Goal: Book appointment/travel/reservation

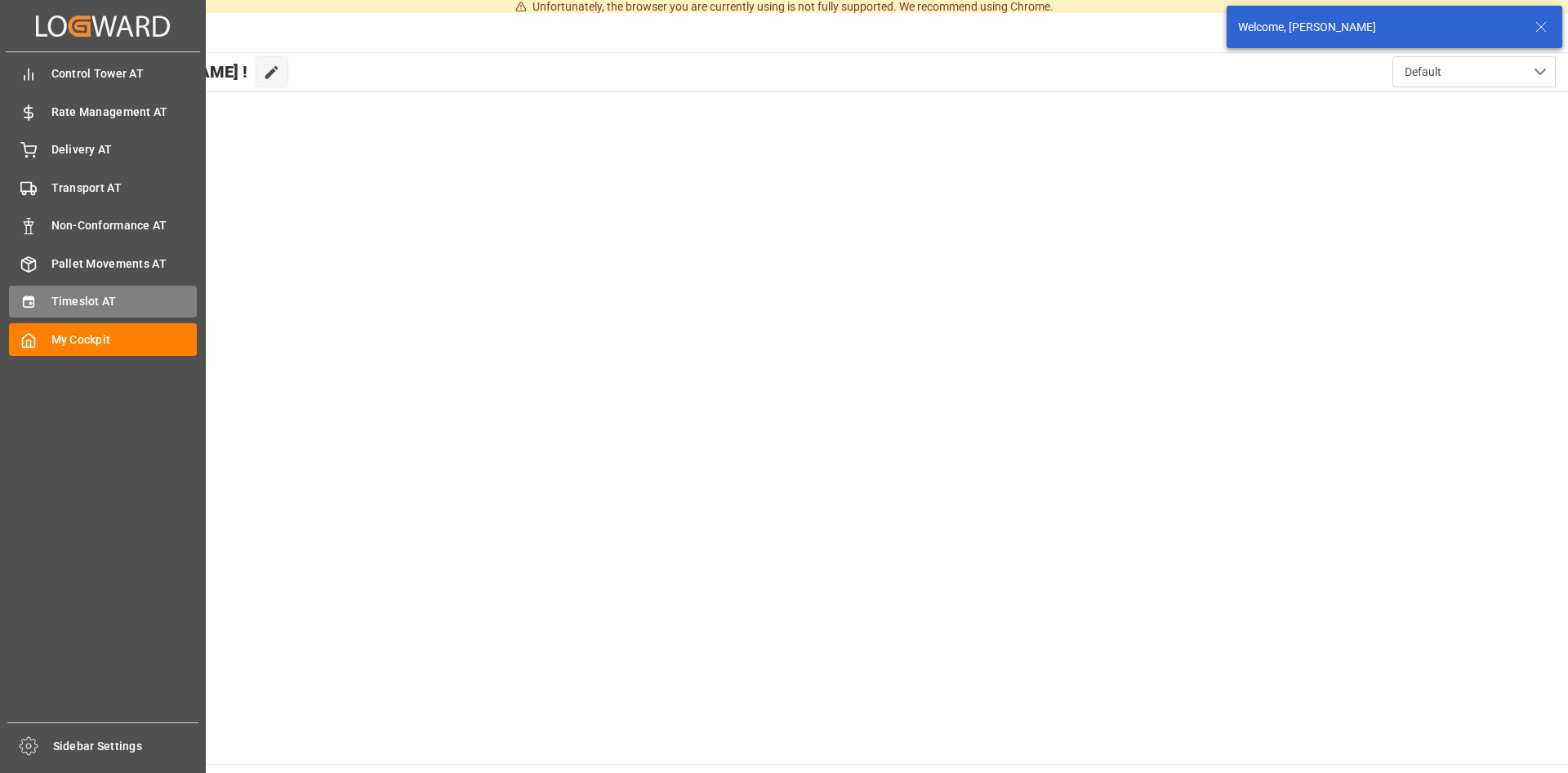
click at [66, 308] on span "Timeslot AT" at bounding box center [125, 301] width 146 height 17
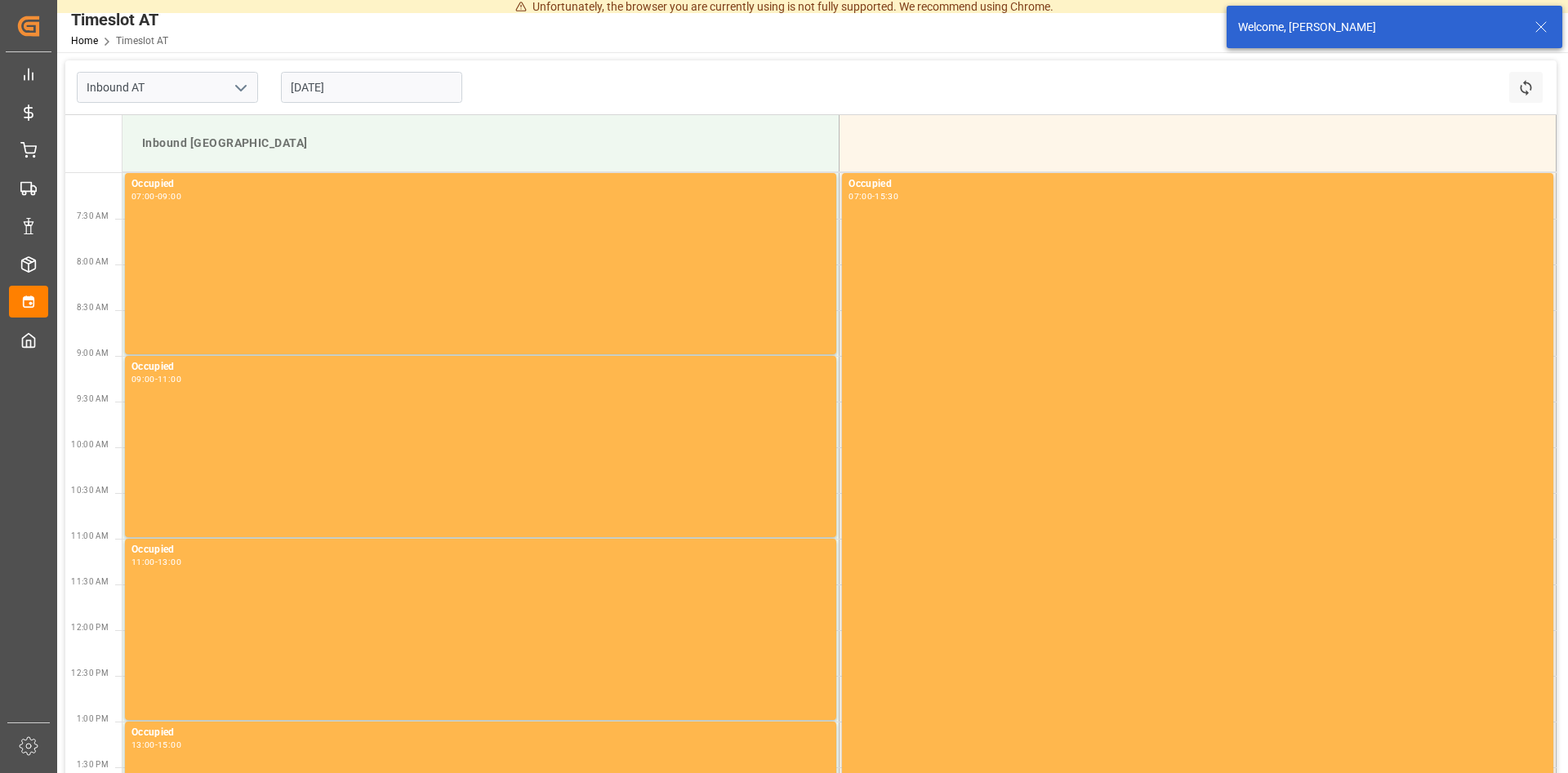
click at [400, 93] on input "[DATE]" at bounding box center [371, 88] width 181 height 31
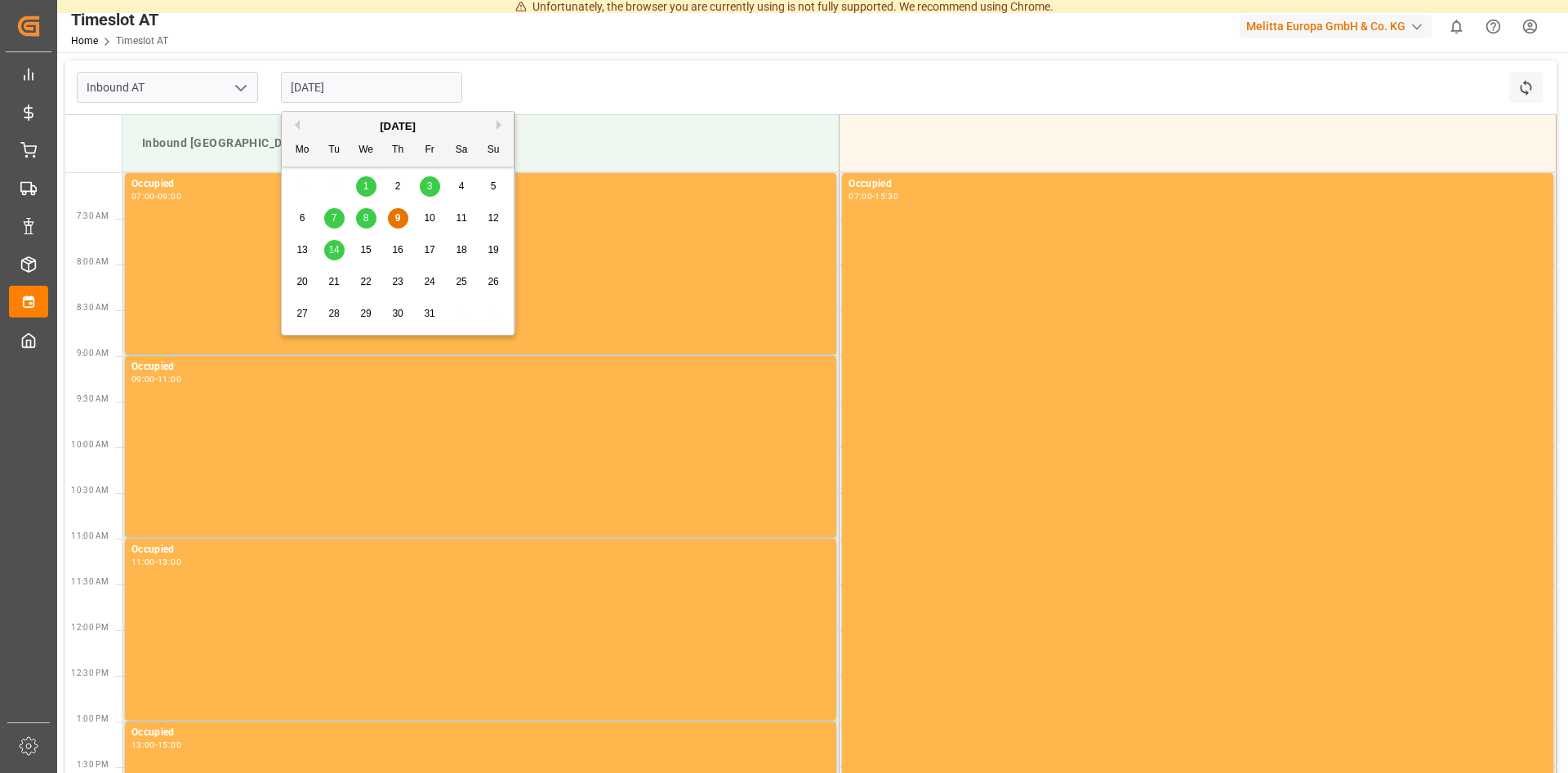
click at [338, 252] on span "14" at bounding box center [333, 250] width 11 height 11
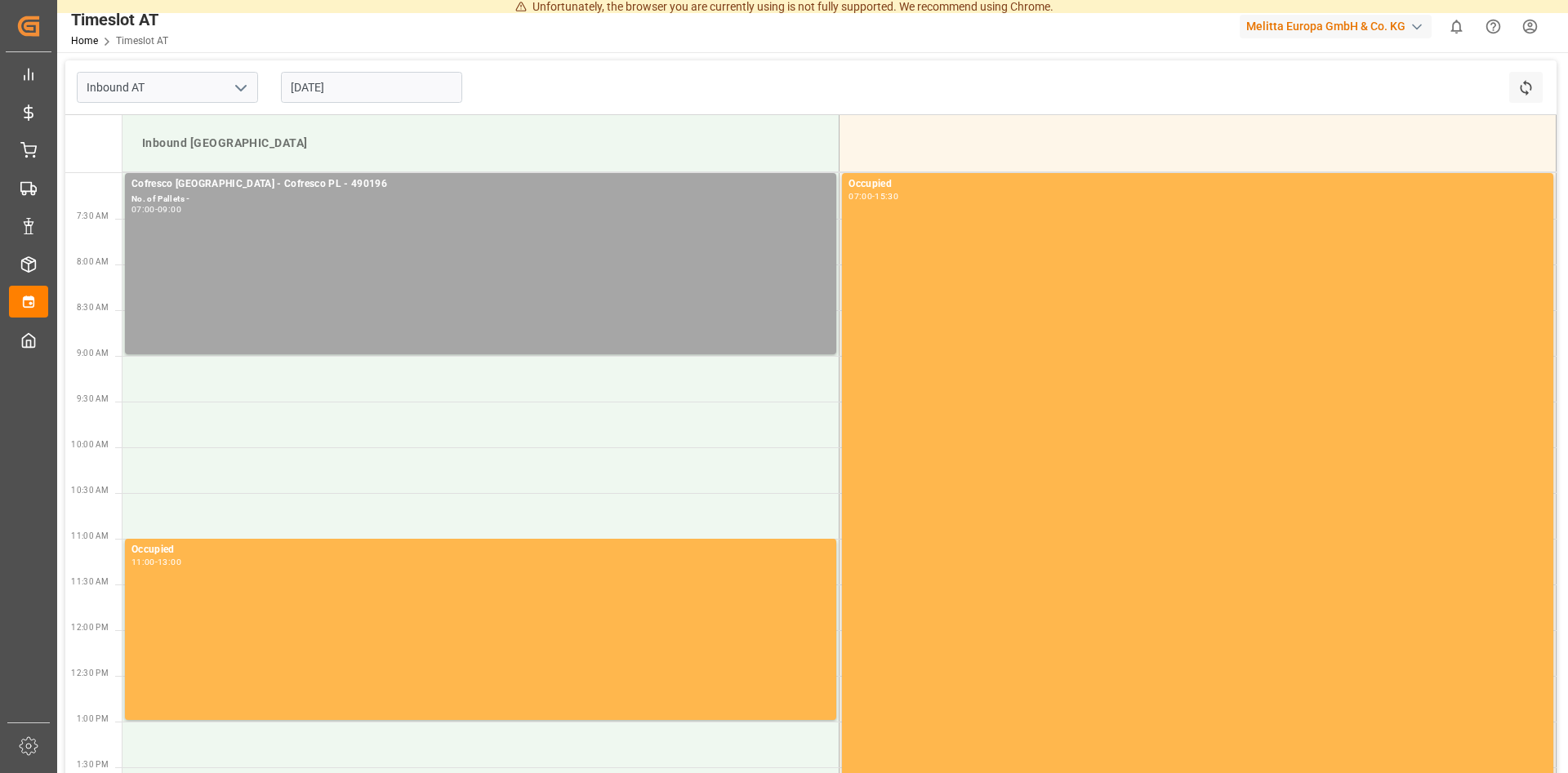
click at [379, 93] on input "[DATE]" at bounding box center [371, 88] width 181 height 31
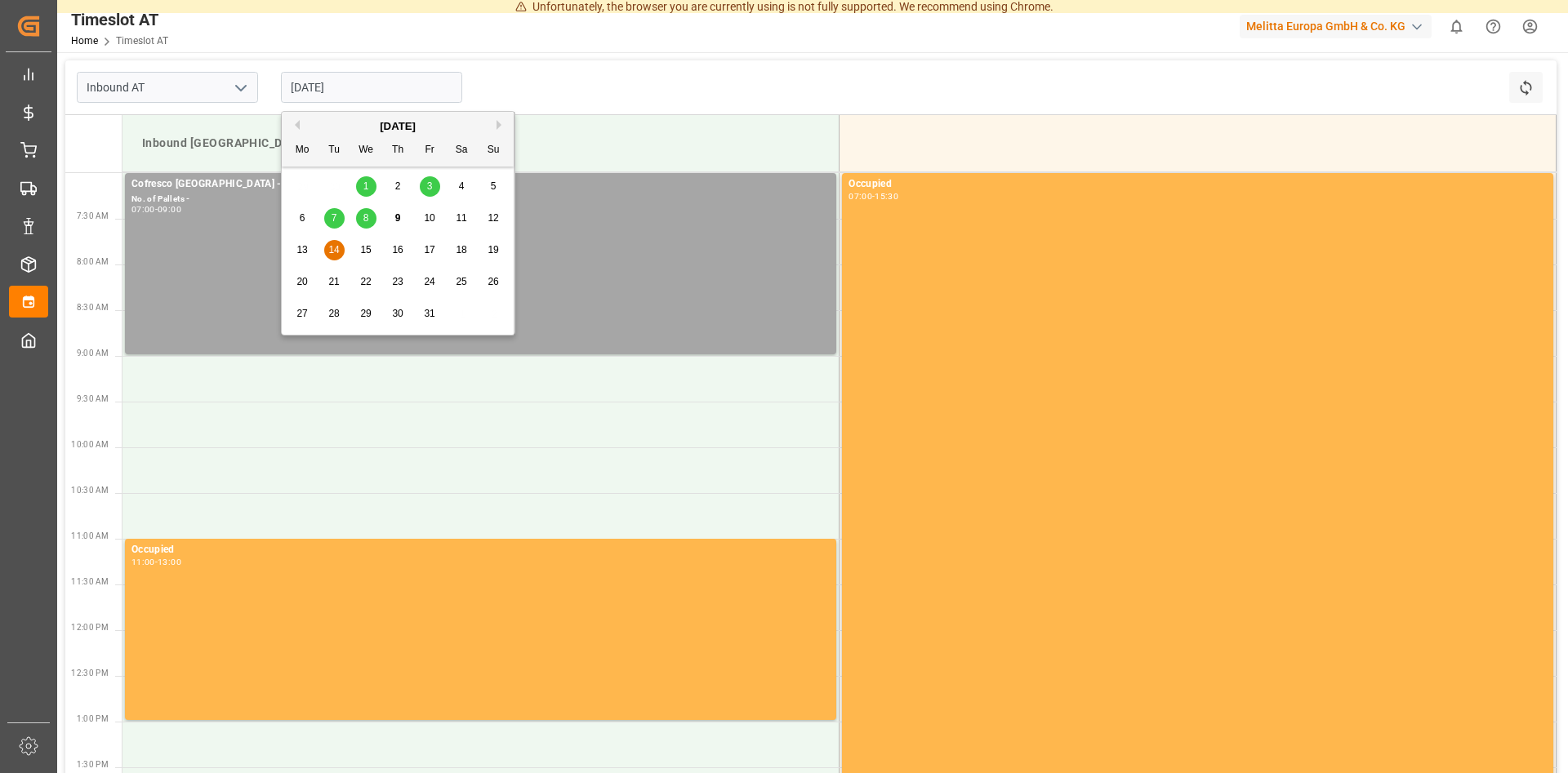
click at [361, 247] on span "15" at bounding box center [365, 250] width 11 height 11
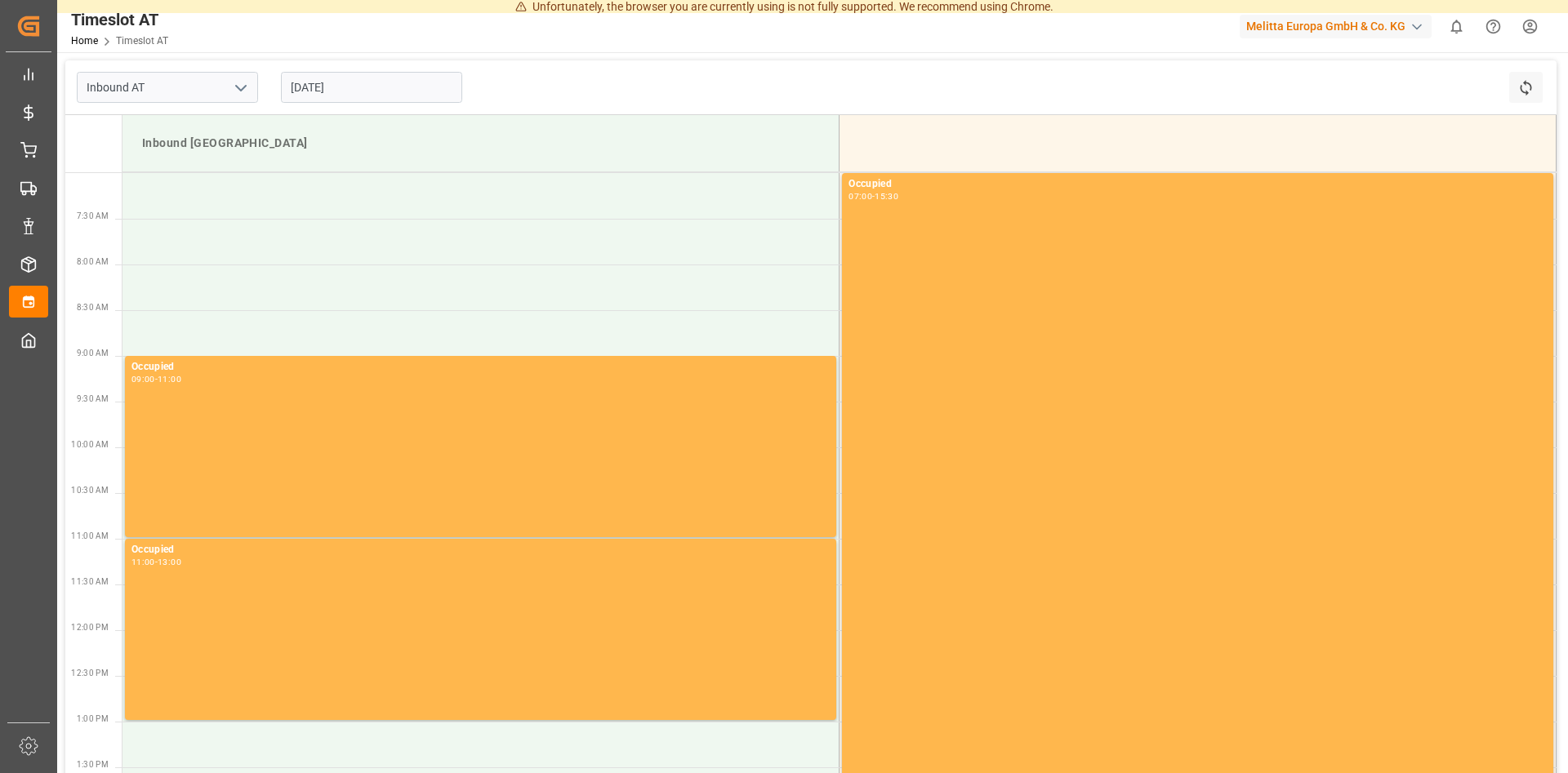
click at [374, 81] on input "[DATE]" at bounding box center [371, 88] width 181 height 31
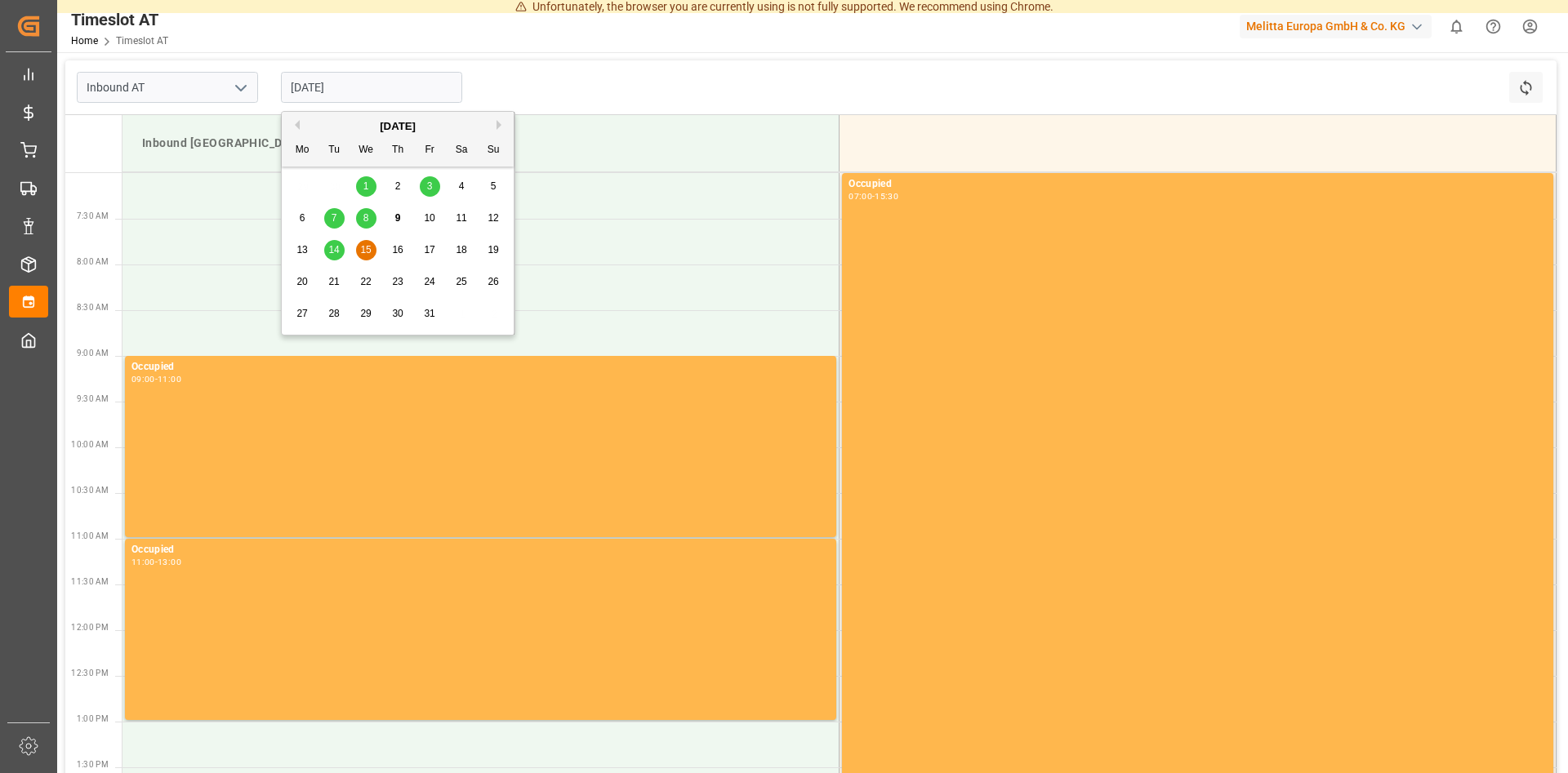
click at [330, 248] on span "14" at bounding box center [333, 250] width 11 height 11
type input "[DATE]"
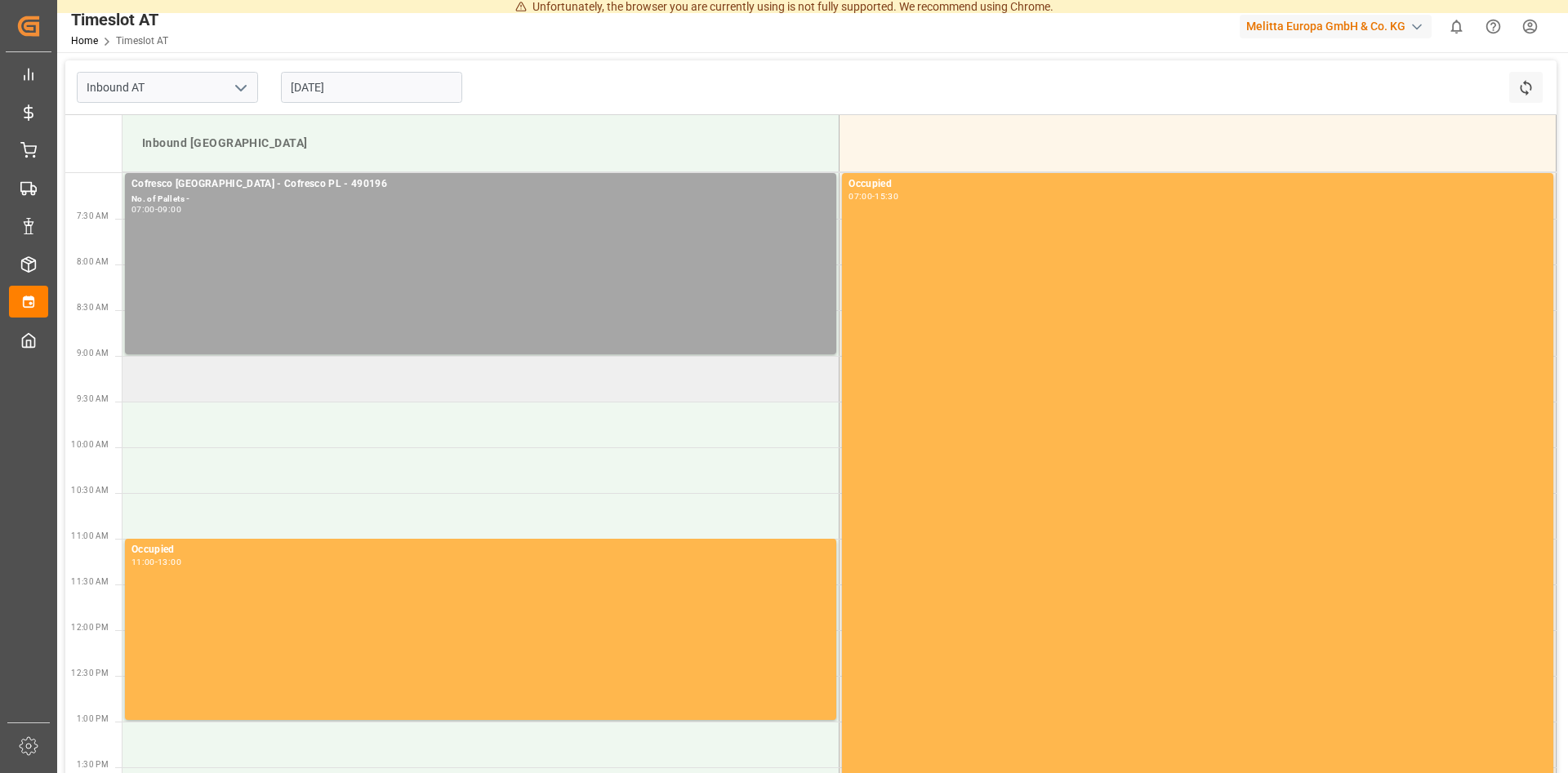
click at [243, 379] on td at bounding box center [480, 379] width 717 height 46
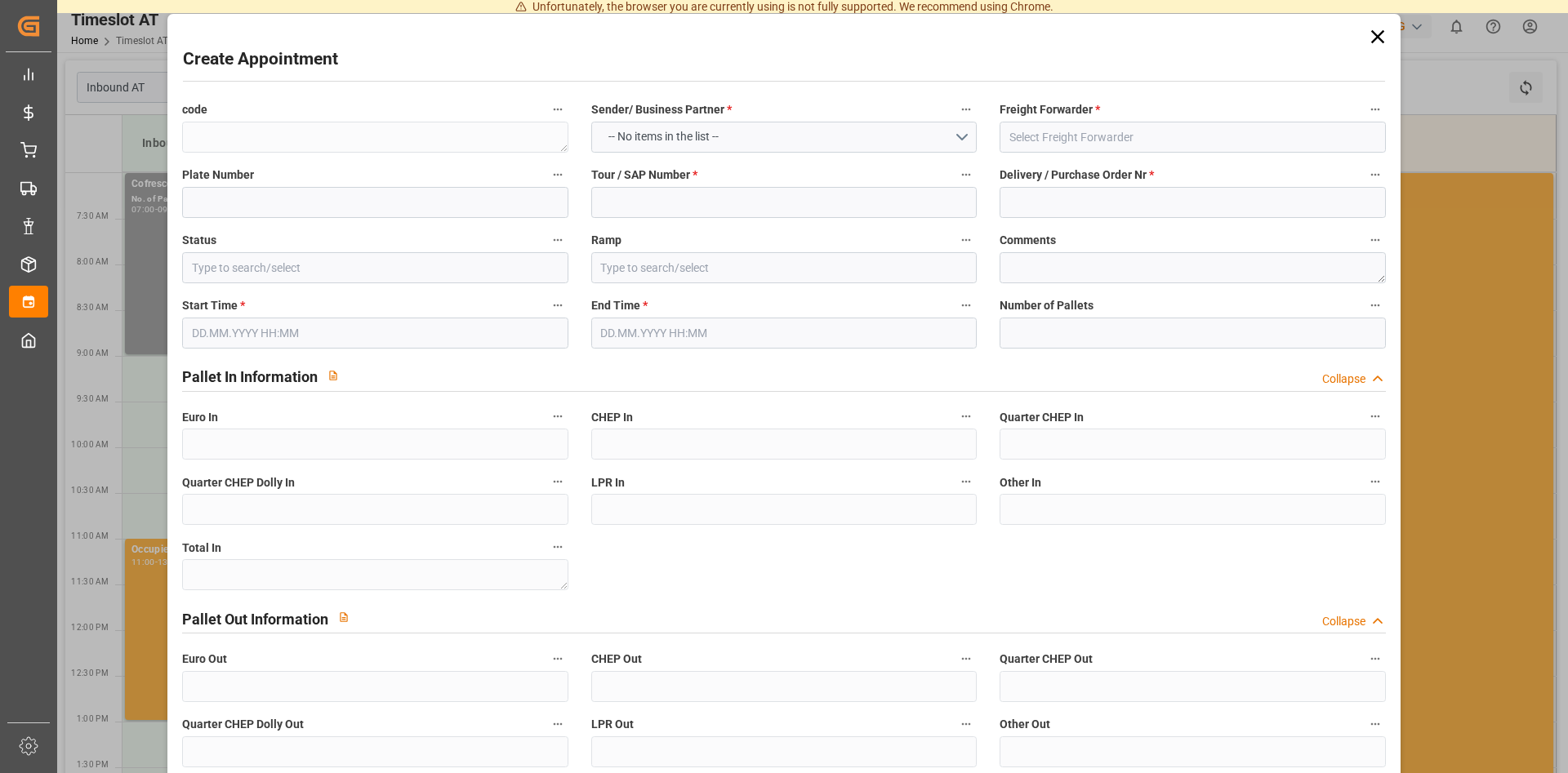
type input "Slot Booked"
type input "Inbound [GEOGRAPHIC_DATA]"
type input "[DATE] 09:00"
type input "[DATE] 11:00"
type input "0"
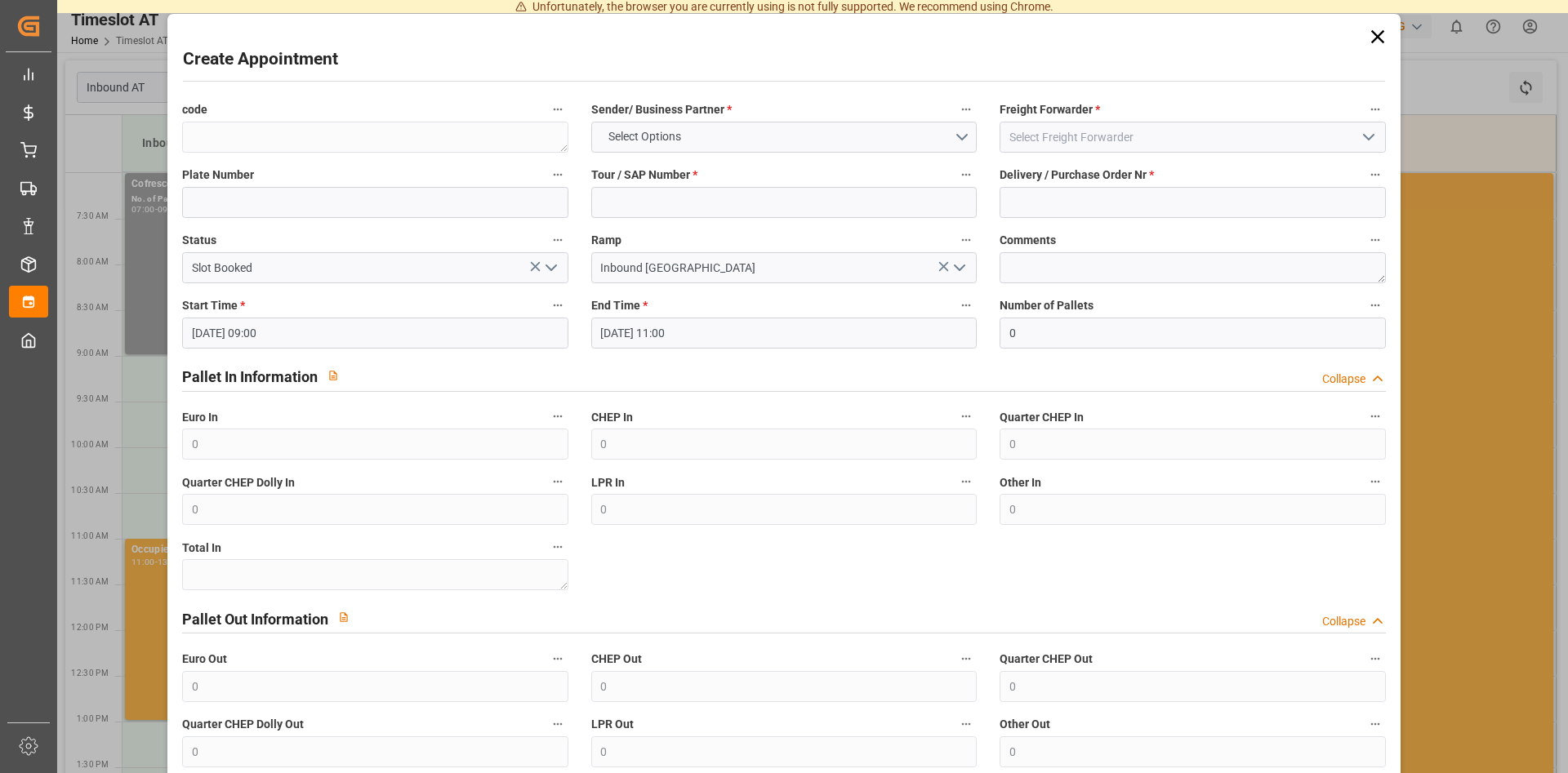
type input "0"
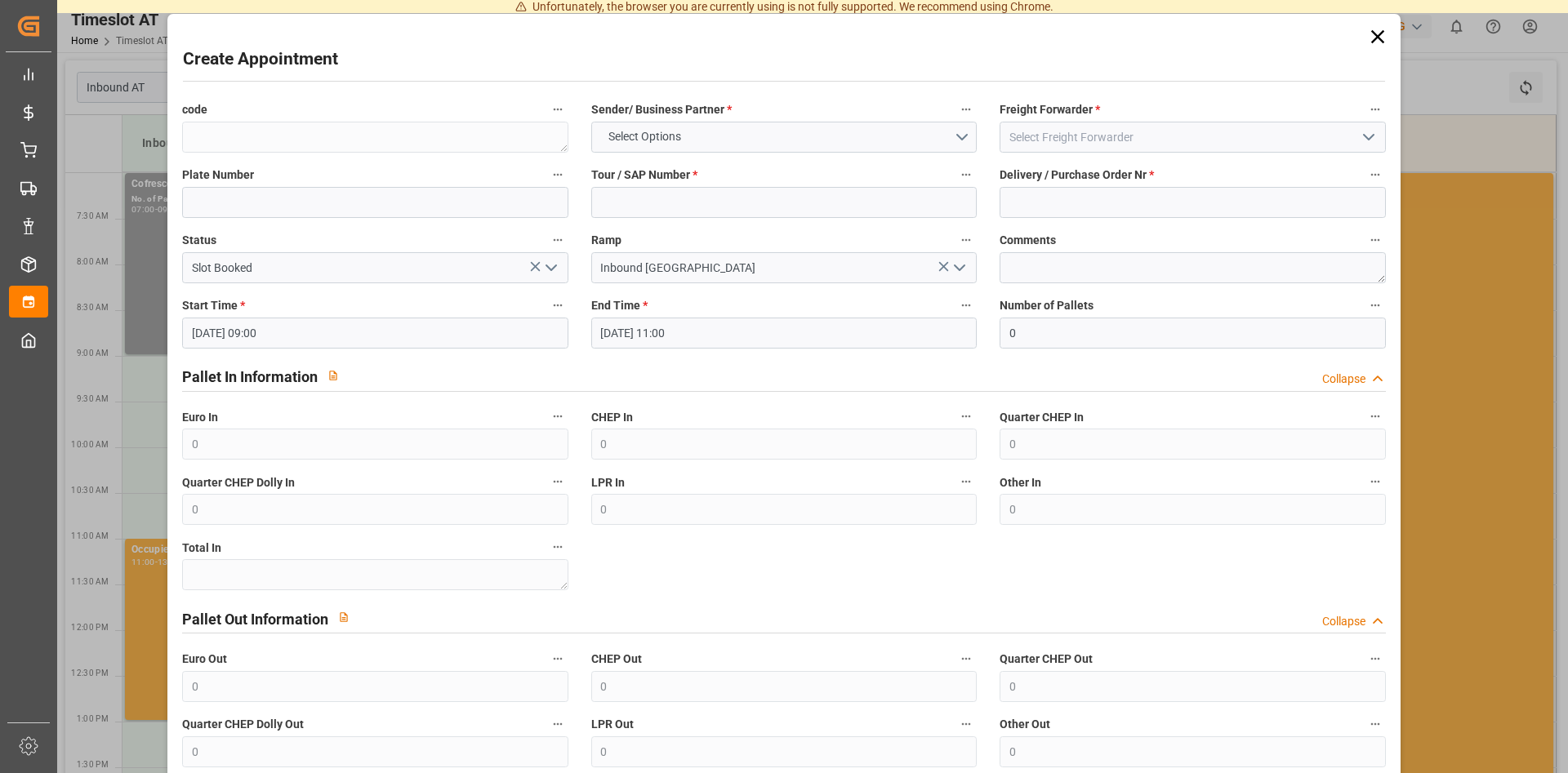
type input "0"
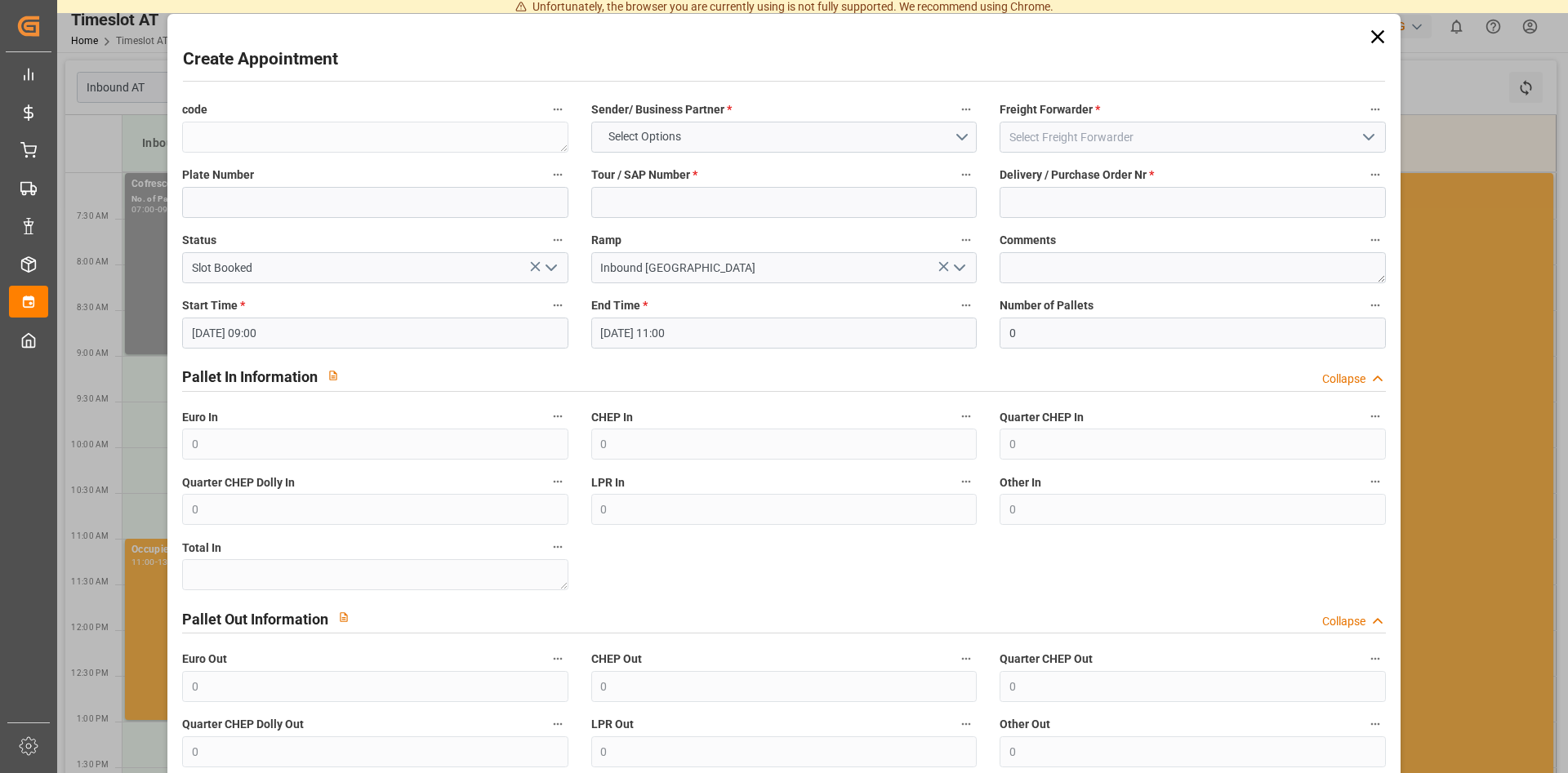
type input "0"
click at [308, 208] on input at bounding box center [374, 202] width 385 height 31
click at [950, 134] on button "Select Options" at bounding box center [784, 137] width 385 height 31
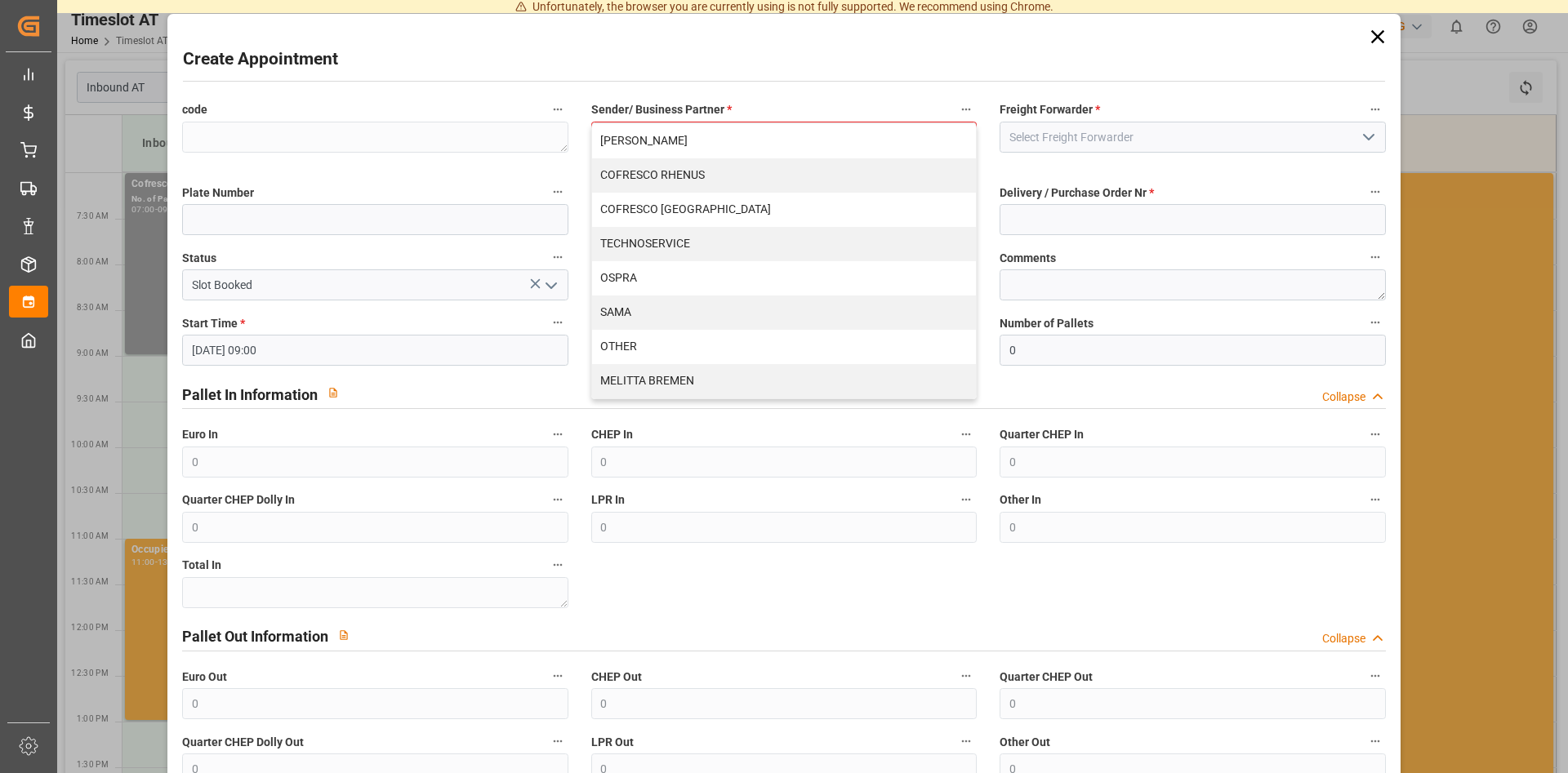
click at [1243, 305] on div "Comments" at bounding box center [1192, 273] width 408 height 66
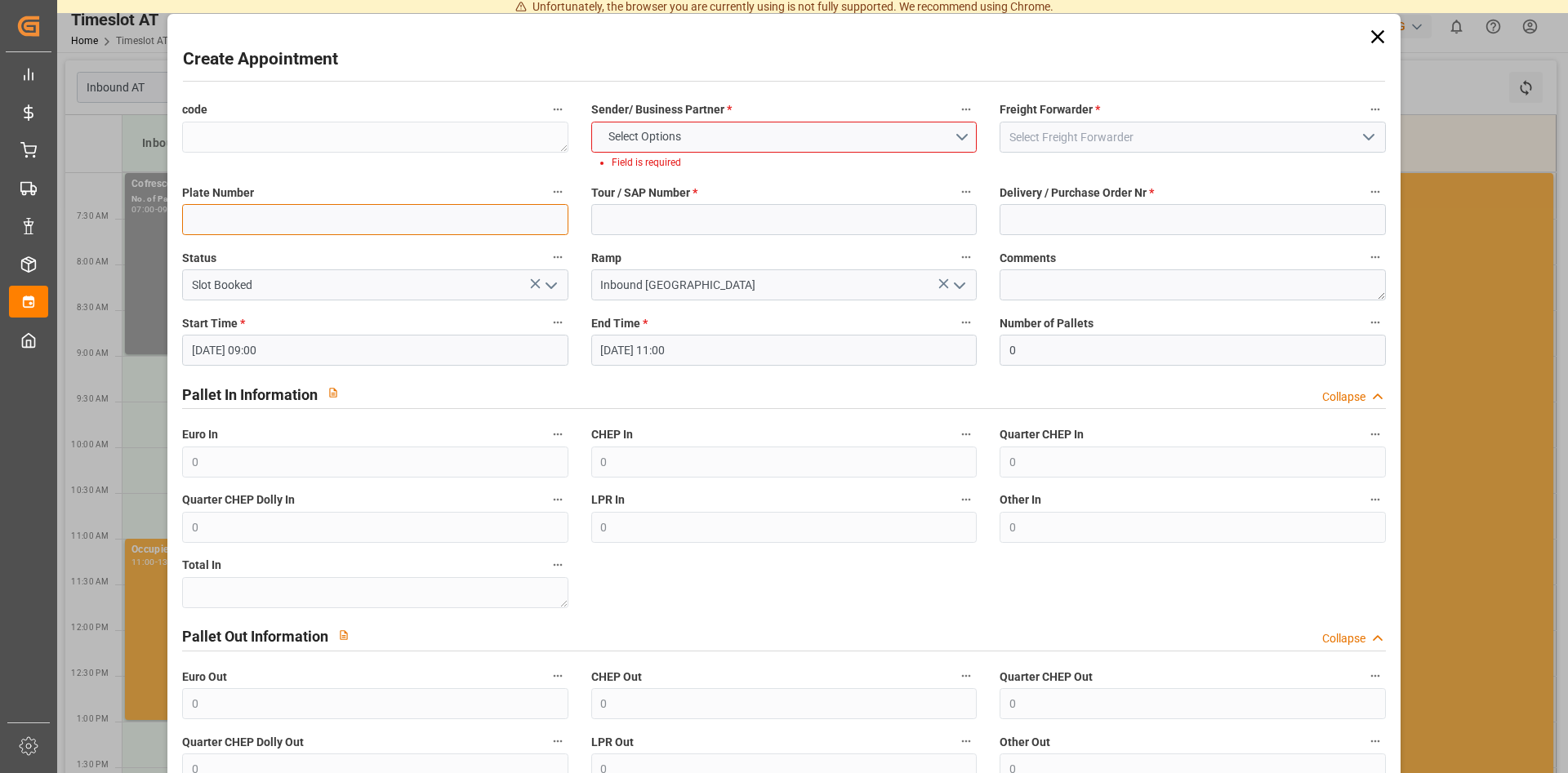
click at [329, 231] on input at bounding box center [374, 219] width 385 height 31
click at [349, 276] on input "Slot Booked" at bounding box center [374, 285] width 385 height 31
click at [351, 285] on input "Slot Booked" at bounding box center [374, 285] width 385 height 31
click at [957, 134] on button "Select Options" at bounding box center [784, 137] width 385 height 31
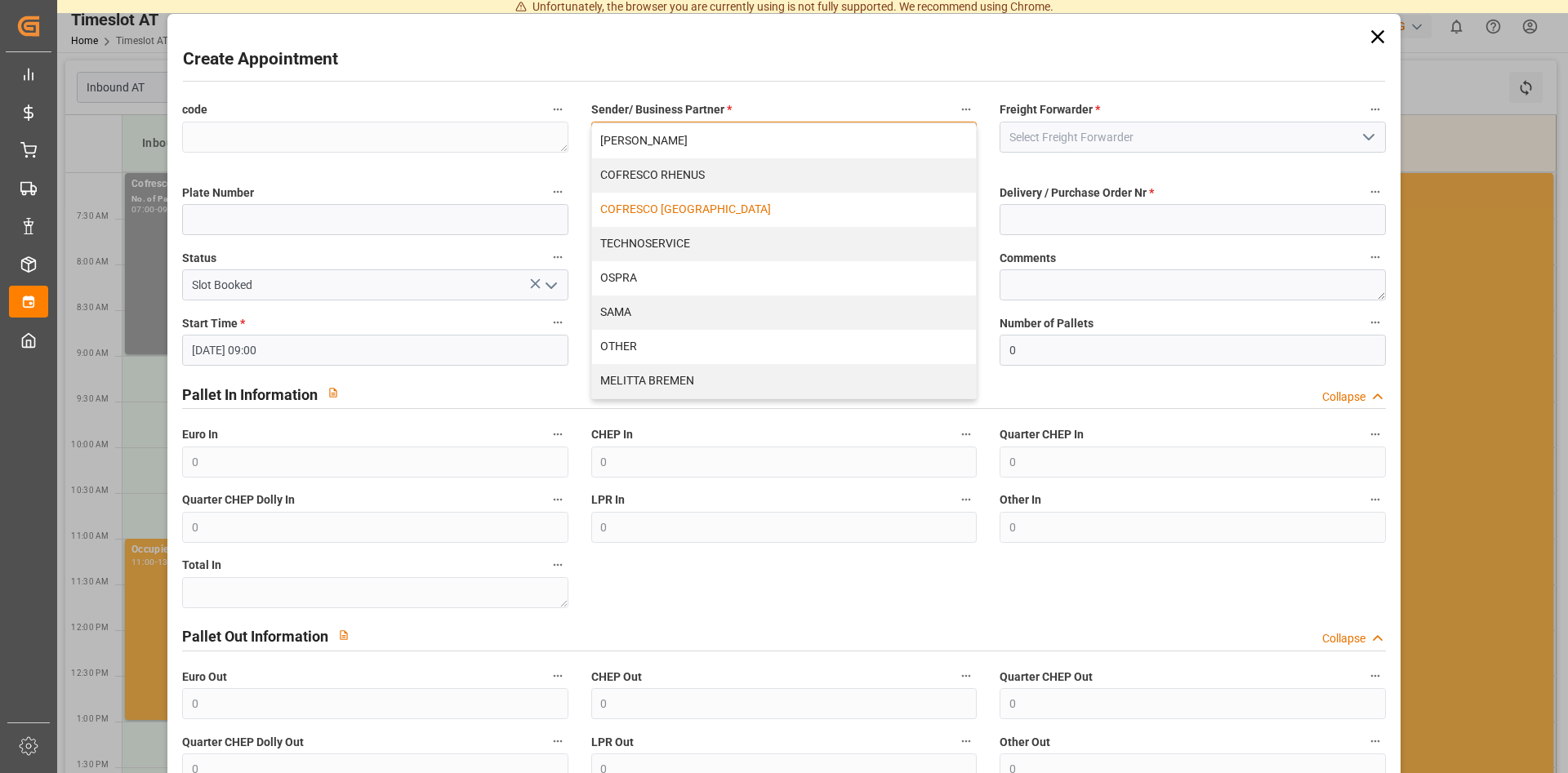
click at [773, 209] on div "COFRESCO [GEOGRAPHIC_DATA]" at bounding box center [784, 210] width 383 height 34
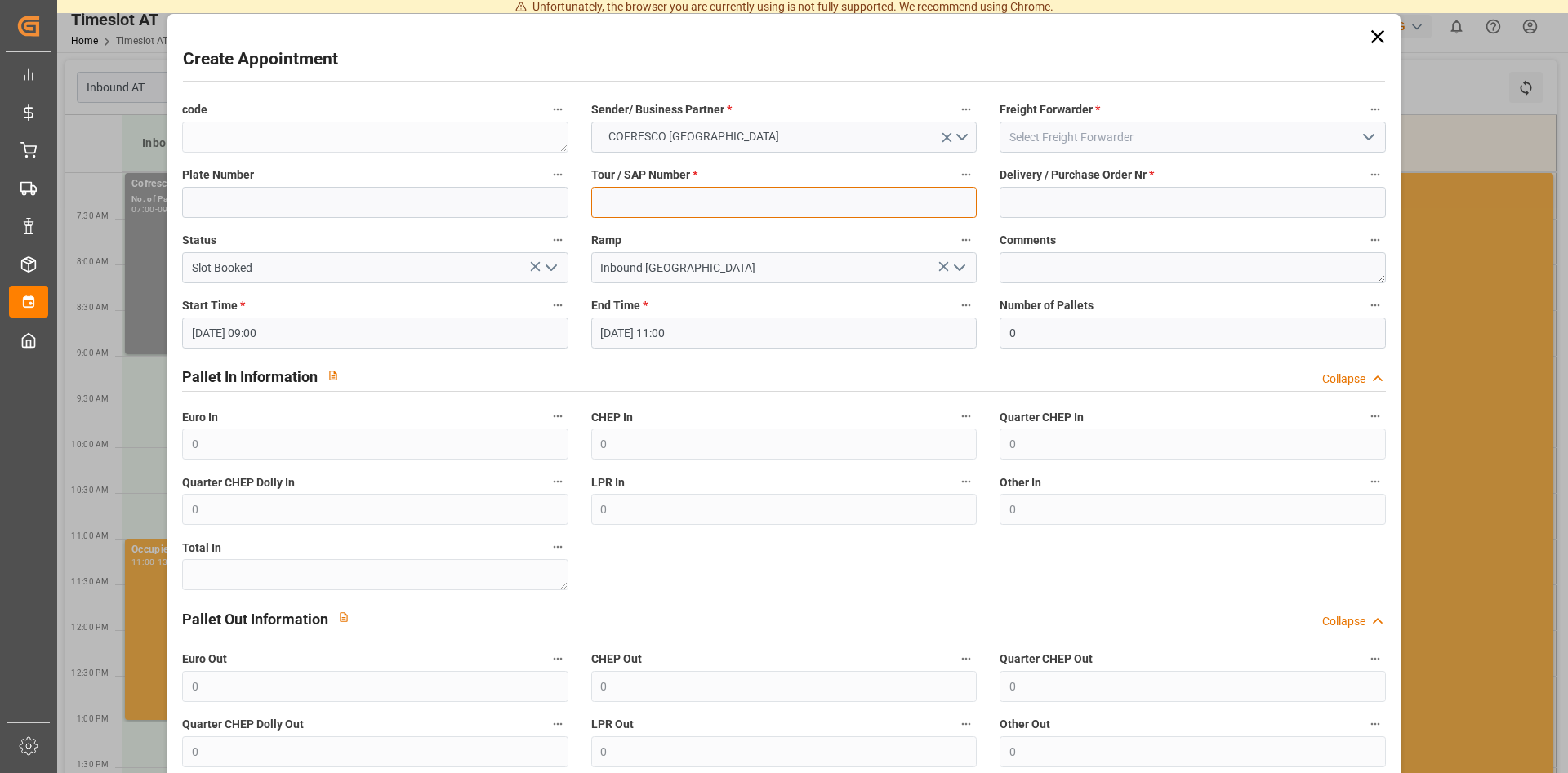
click at [659, 206] on input at bounding box center [784, 202] width 385 height 31
type input "490271"
click at [1370, 129] on icon "open menu" at bounding box center [1368, 137] width 20 height 20
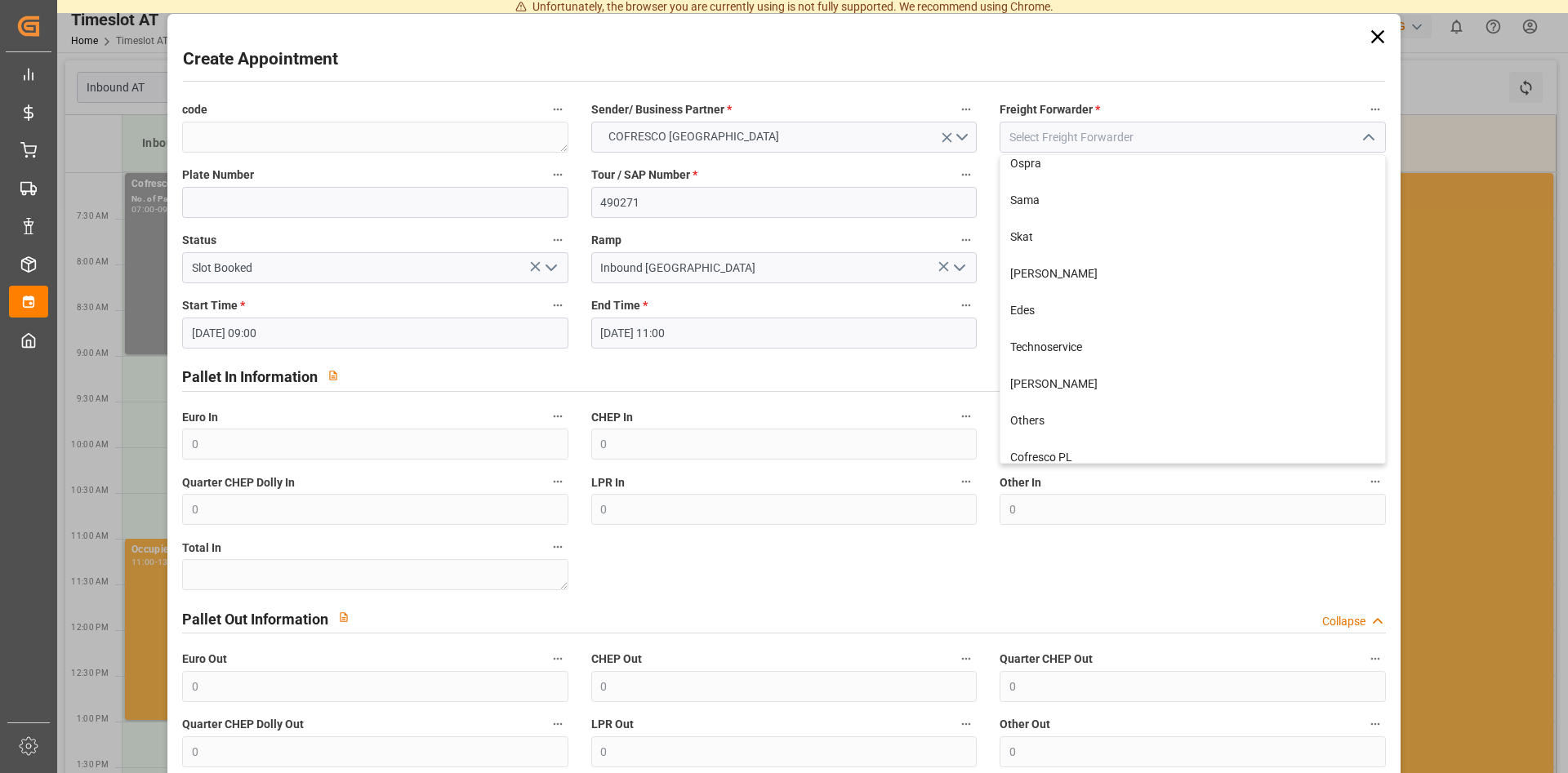
scroll to position [206, 0]
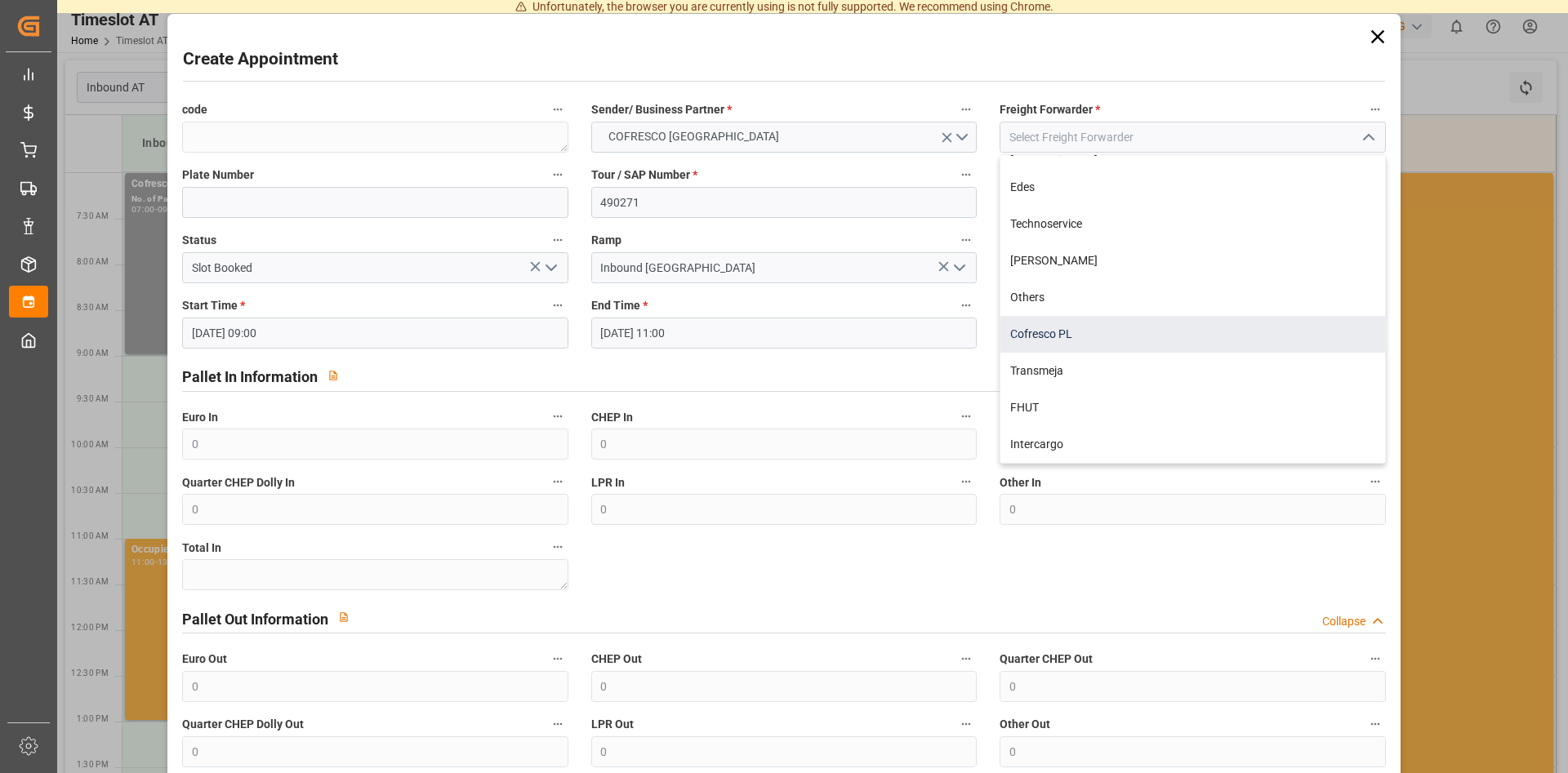
click at [1087, 337] on div "Cofresco PL" at bounding box center [1192, 334] width 383 height 37
type input "Cofresco PL"
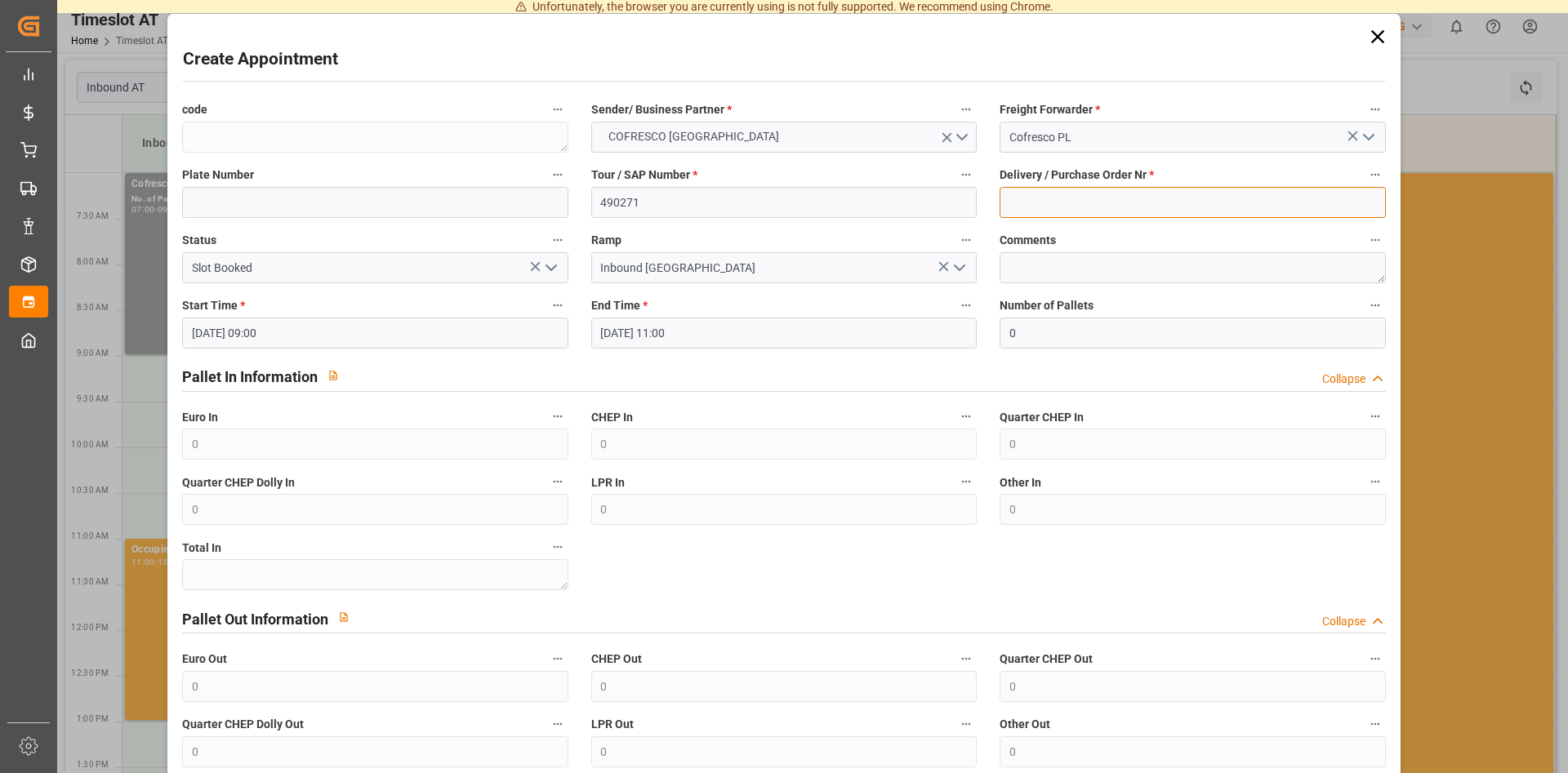
click at [1082, 193] on input at bounding box center [1192, 202] width 385 height 31
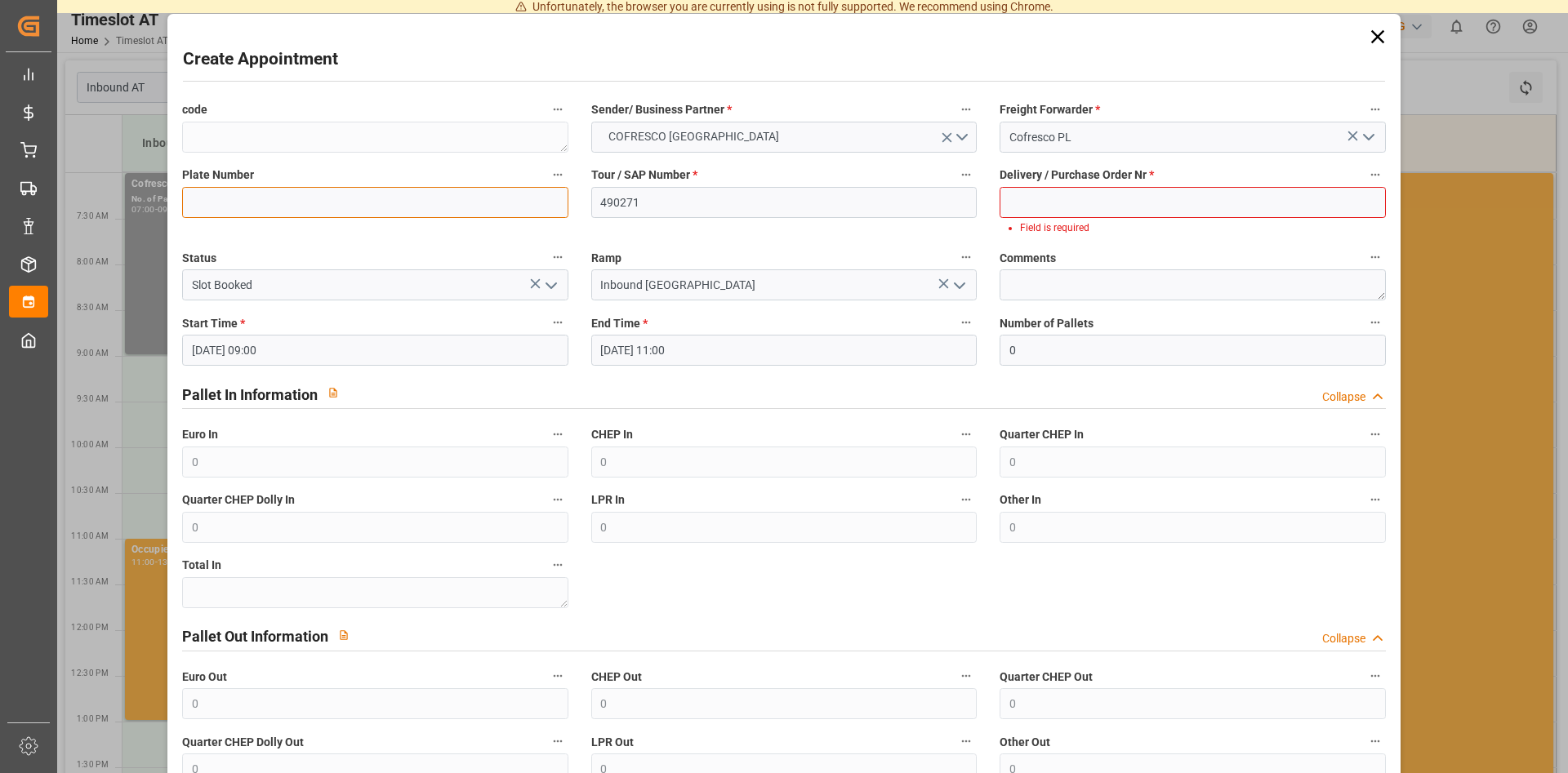
click at [211, 207] on input at bounding box center [374, 202] width 385 height 31
click at [248, 291] on input "Slot Booked" at bounding box center [374, 285] width 385 height 31
click at [209, 197] on input at bounding box center [374, 202] width 385 height 31
type input "490271"
click at [1065, 204] on input at bounding box center [1192, 202] width 385 height 31
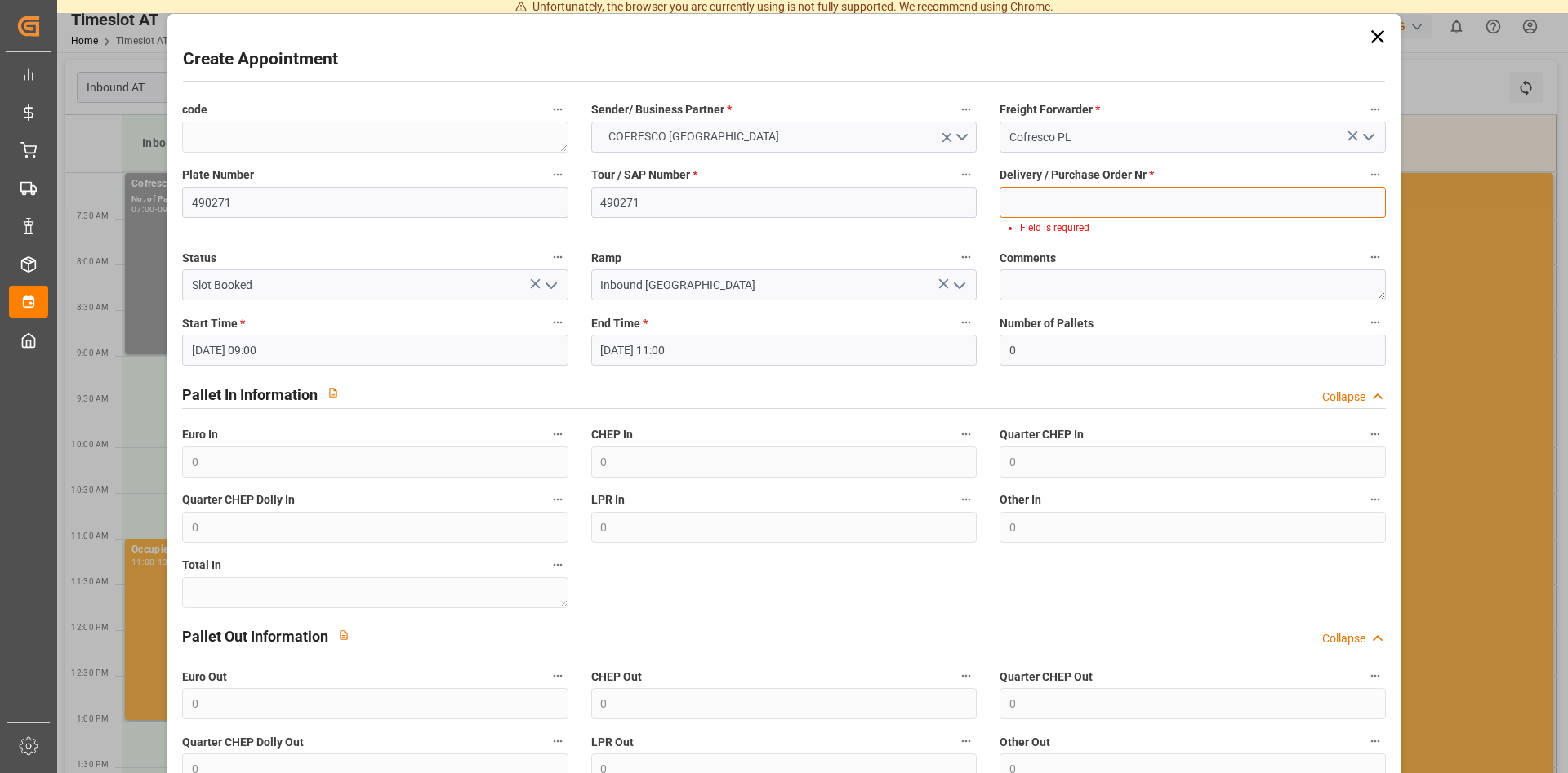
click at [1065, 204] on input at bounding box center [1192, 202] width 385 height 31
click at [1076, 276] on textarea at bounding box center [1192, 285] width 385 height 31
type textarea "d"
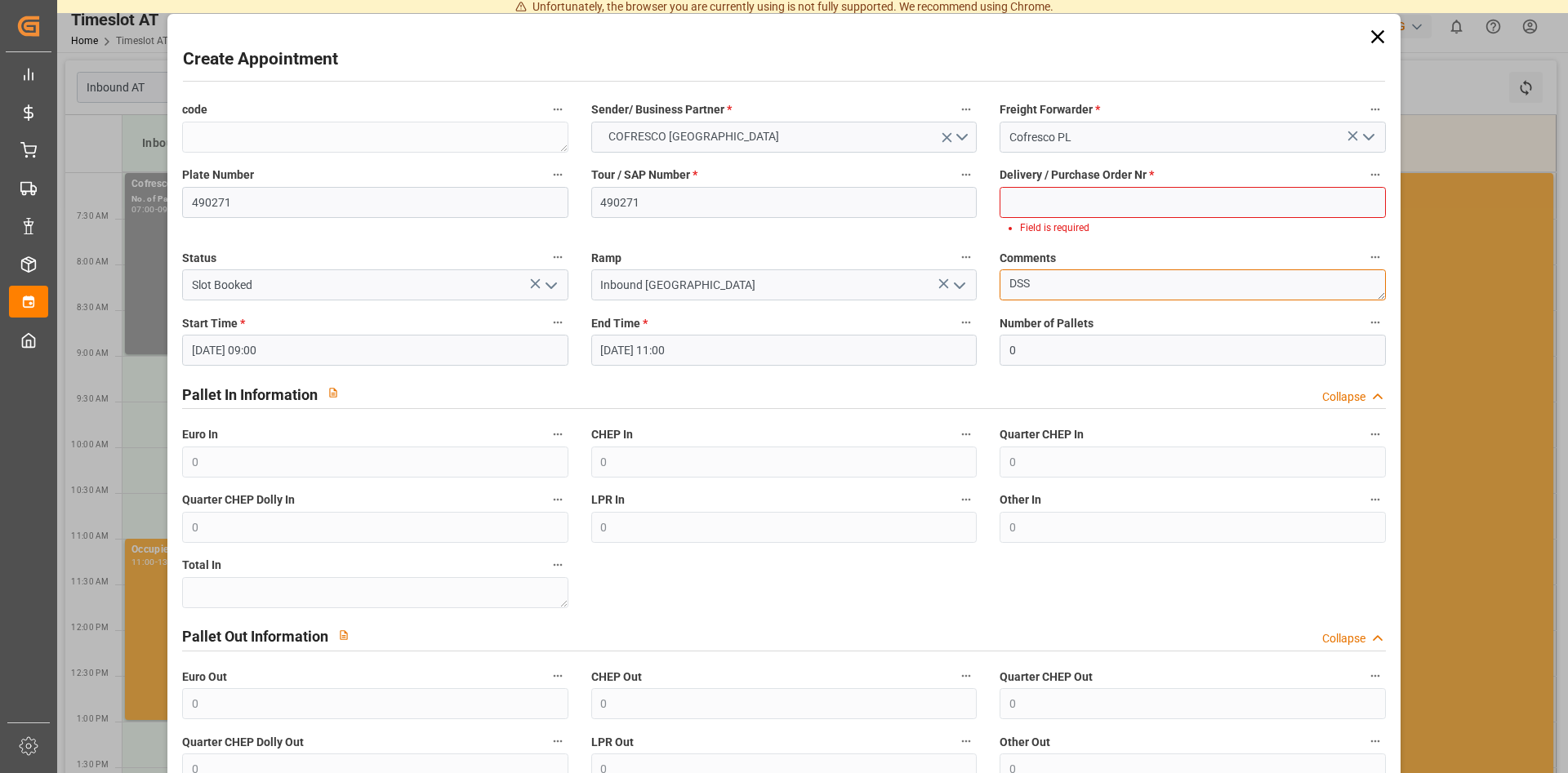
type textarea "DSS"
click at [1057, 202] on input at bounding box center [1192, 202] width 385 height 31
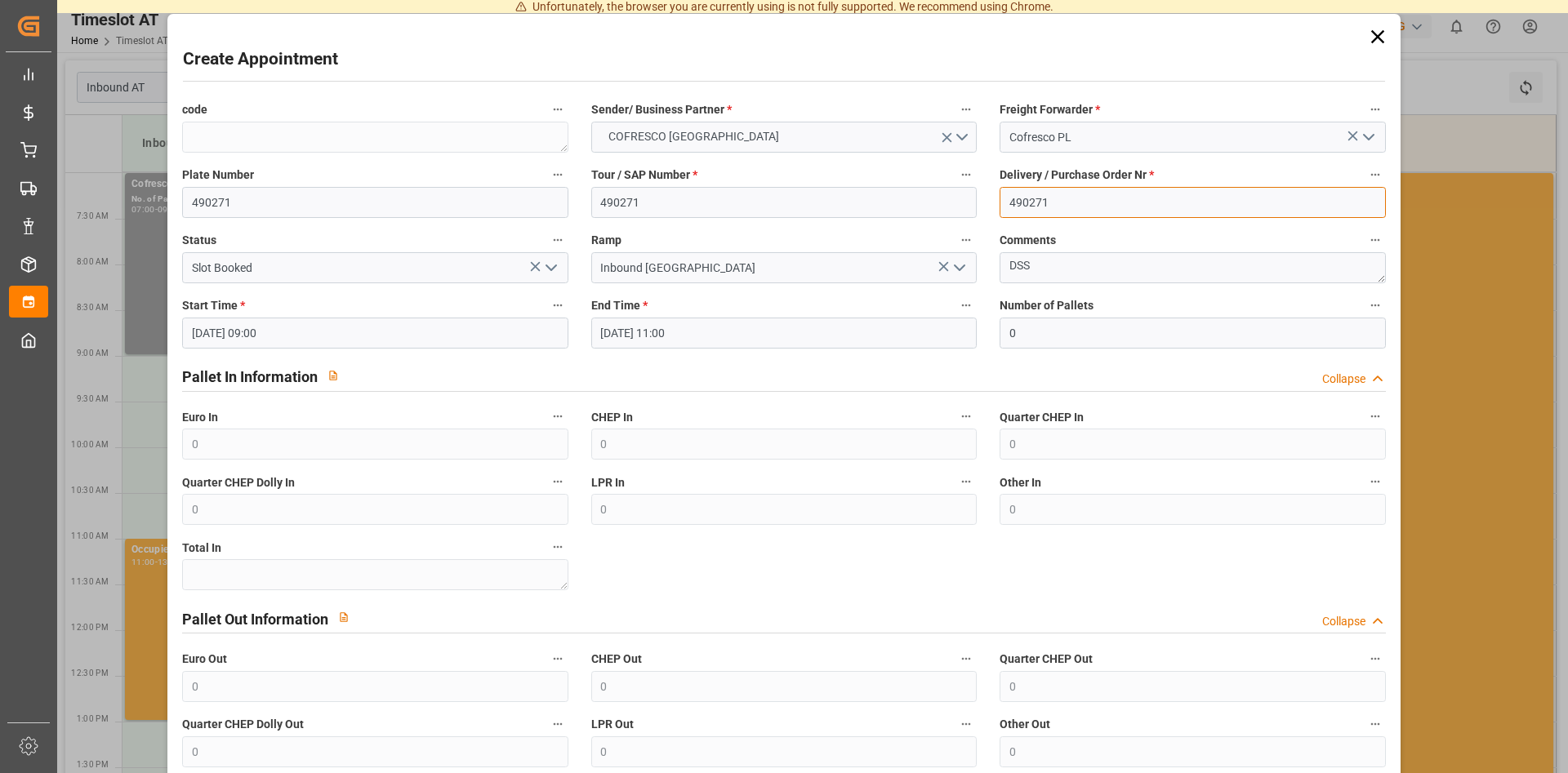
scroll to position [154, 0]
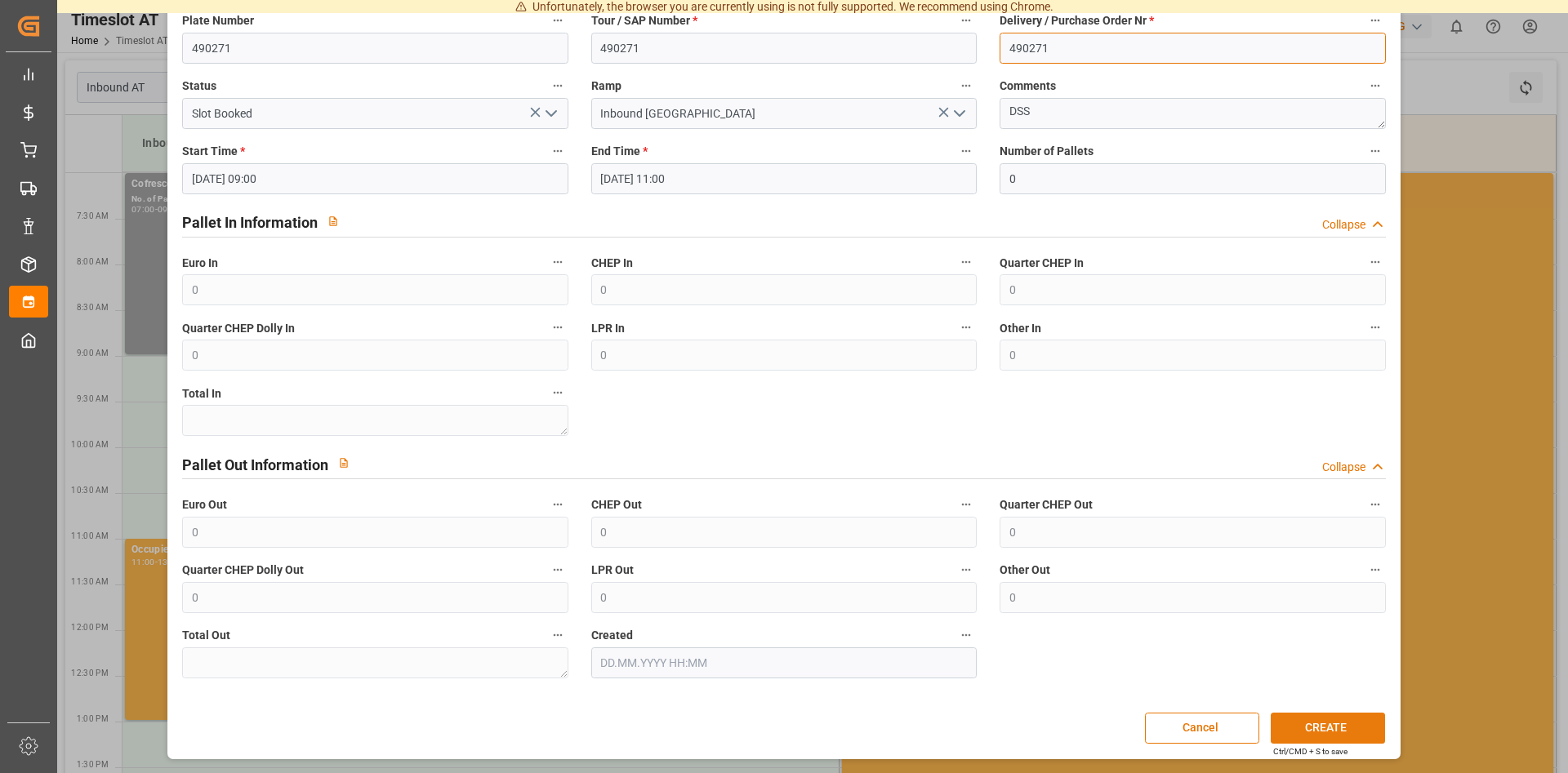
type input "490271"
click at [1301, 722] on button "CREATE" at bounding box center [1328, 728] width 115 height 31
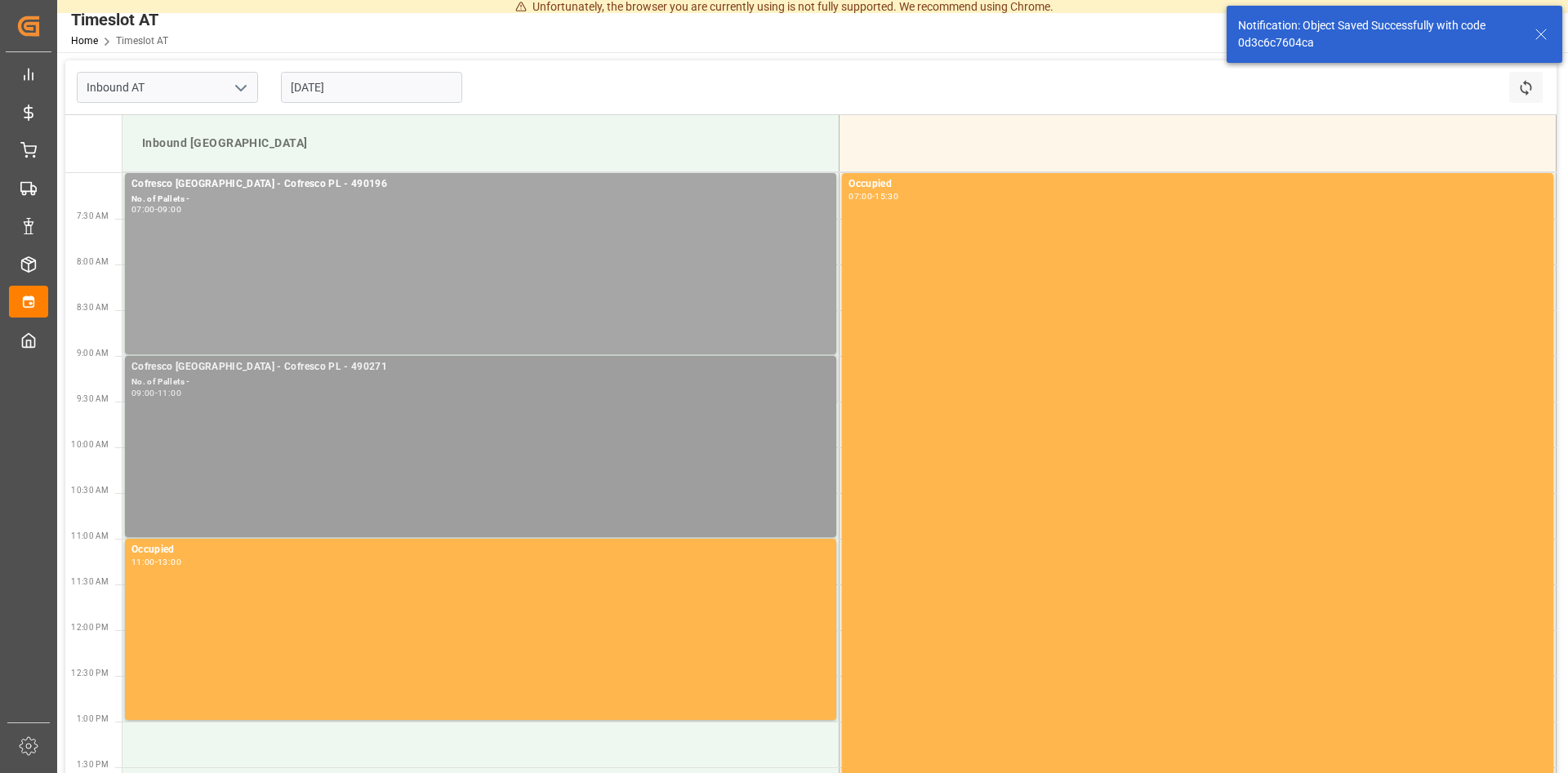
scroll to position [84, 0]
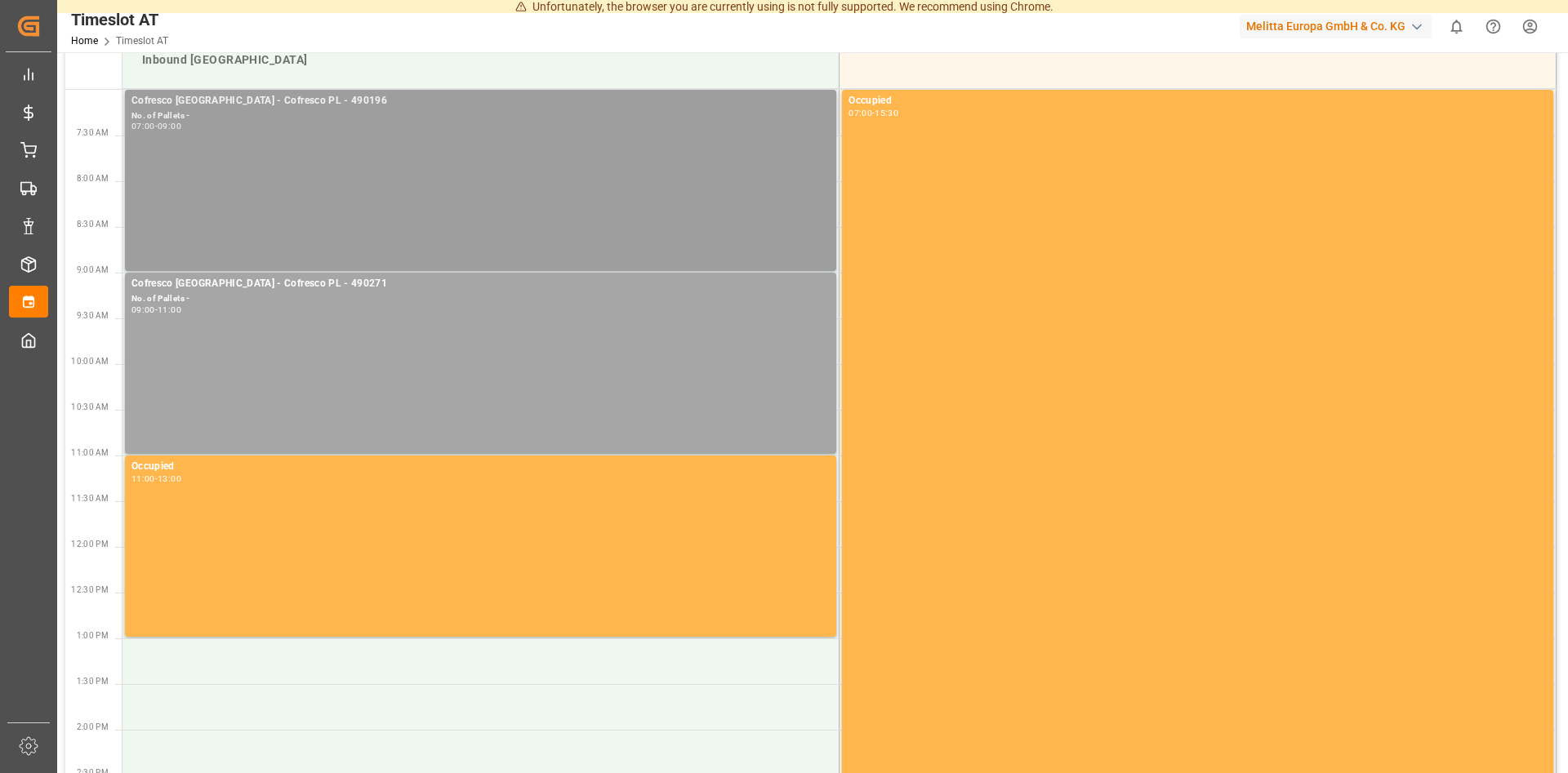
drag, startPoint x: 375, startPoint y: 170, endPoint x: 376, endPoint y: 210, distance: 40.0
click at [376, 210] on div "Cofresco [GEOGRAPHIC_DATA] - Cofresco PL - 490196 No. of Pallets - 07:00 - 09:00" at bounding box center [480, 180] width 698 height 174
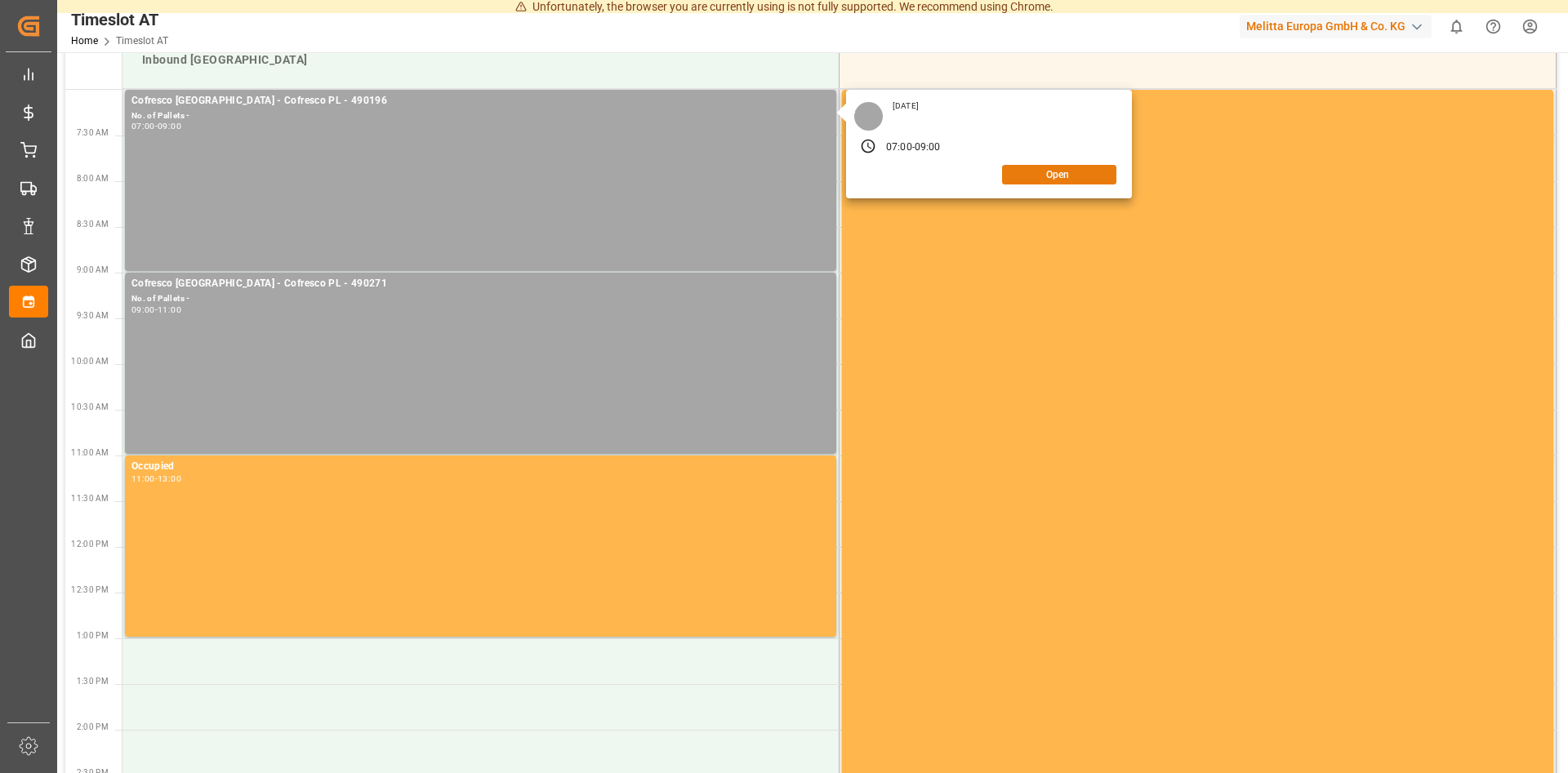
click at [1073, 174] on button "Open" at bounding box center [1059, 174] width 115 height 20
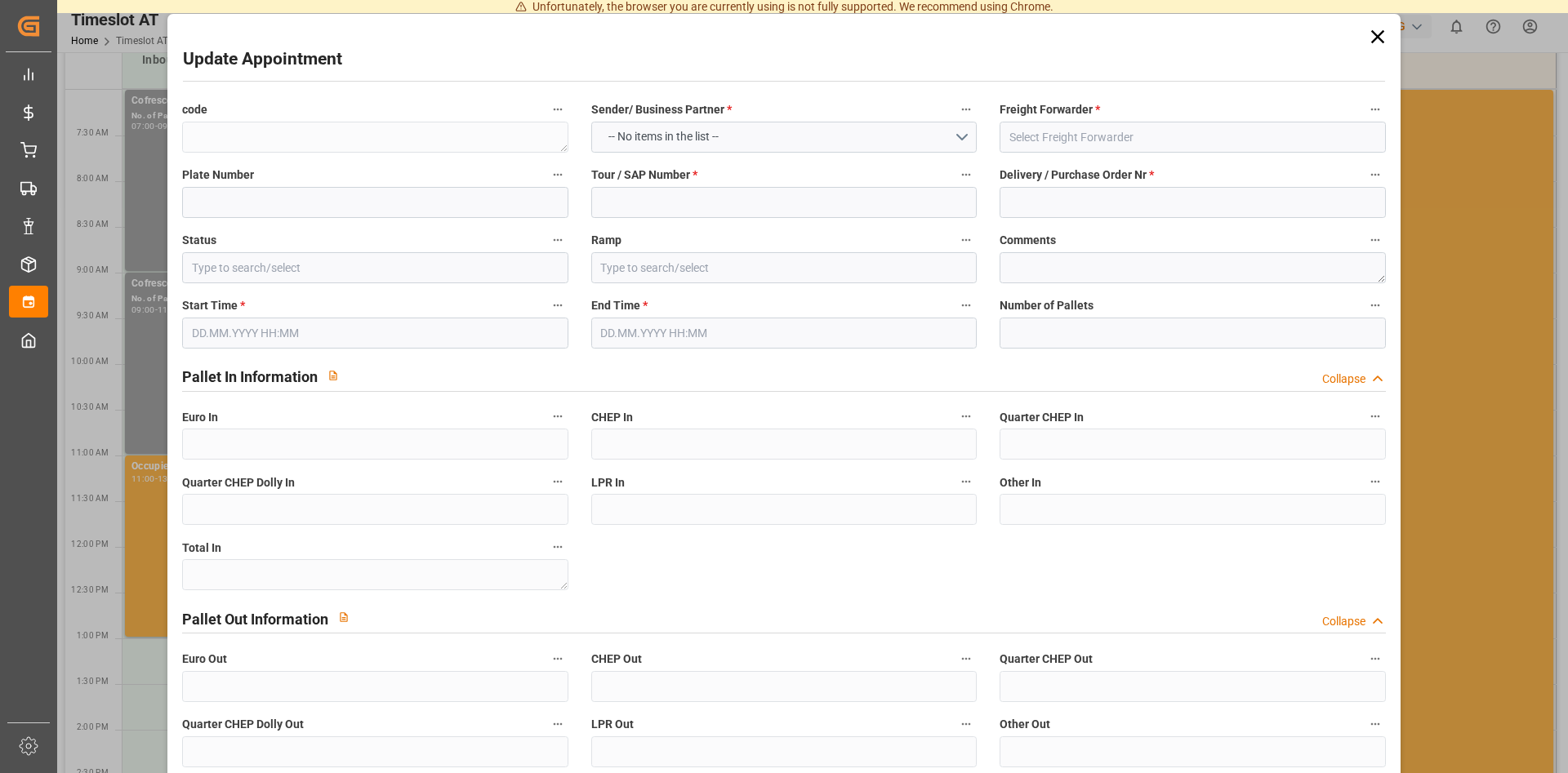
type textarea "3d8d5f84217f"
type input "Cofresco PL"
type input "490196"
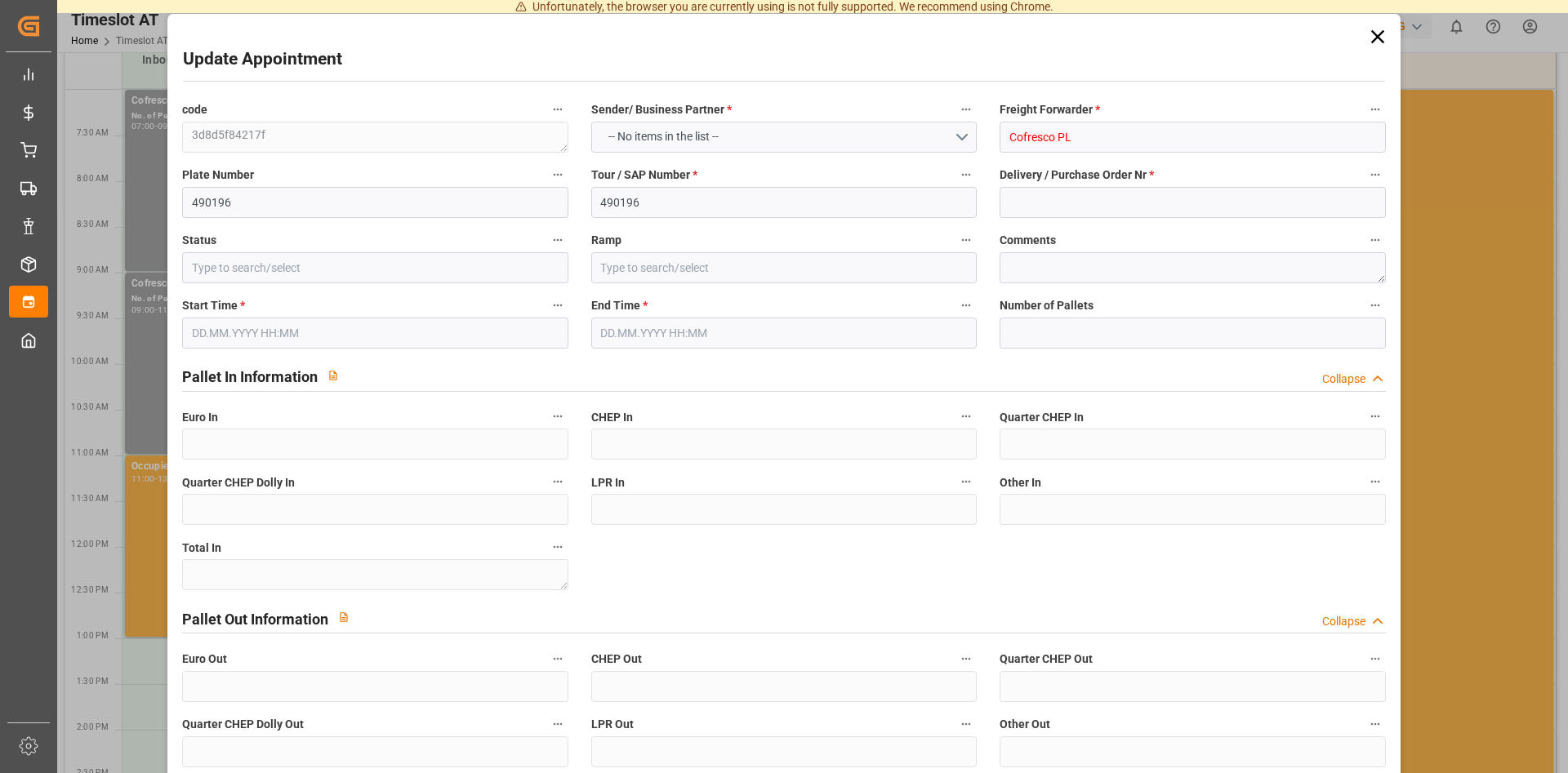
type input "Slot Booked"
type input "Inbound [GEOGRAPHIC_DATA]"
type textarea "DSS"
type textarea "0"
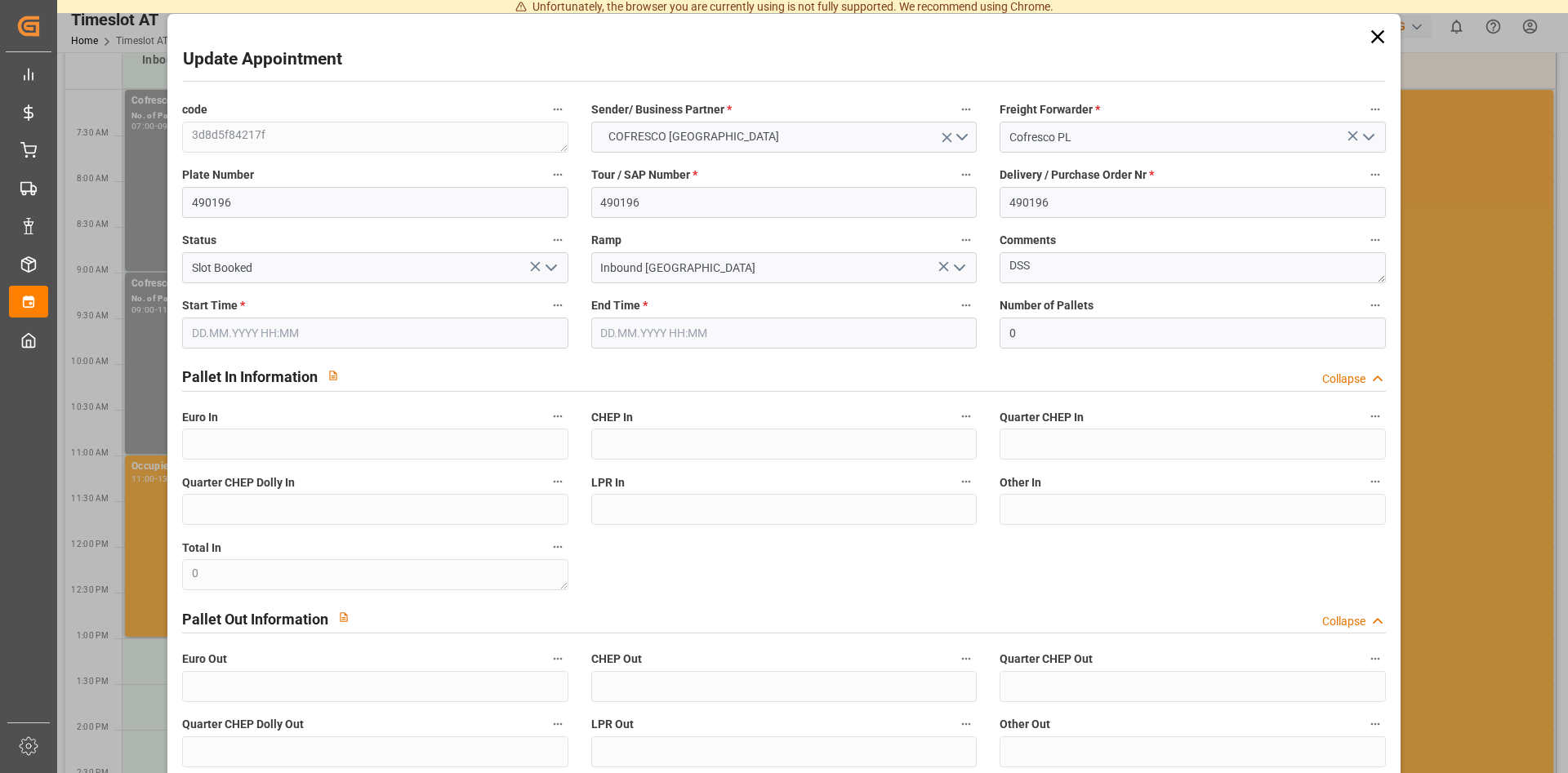
type input "[DATE] 07:00"
type input "[DATE] 09:00"
type input "0"
type input "[DATE] 09:12"
click at [1374, 33] on icon at bounding box center [1376, 37] width 13 height 13
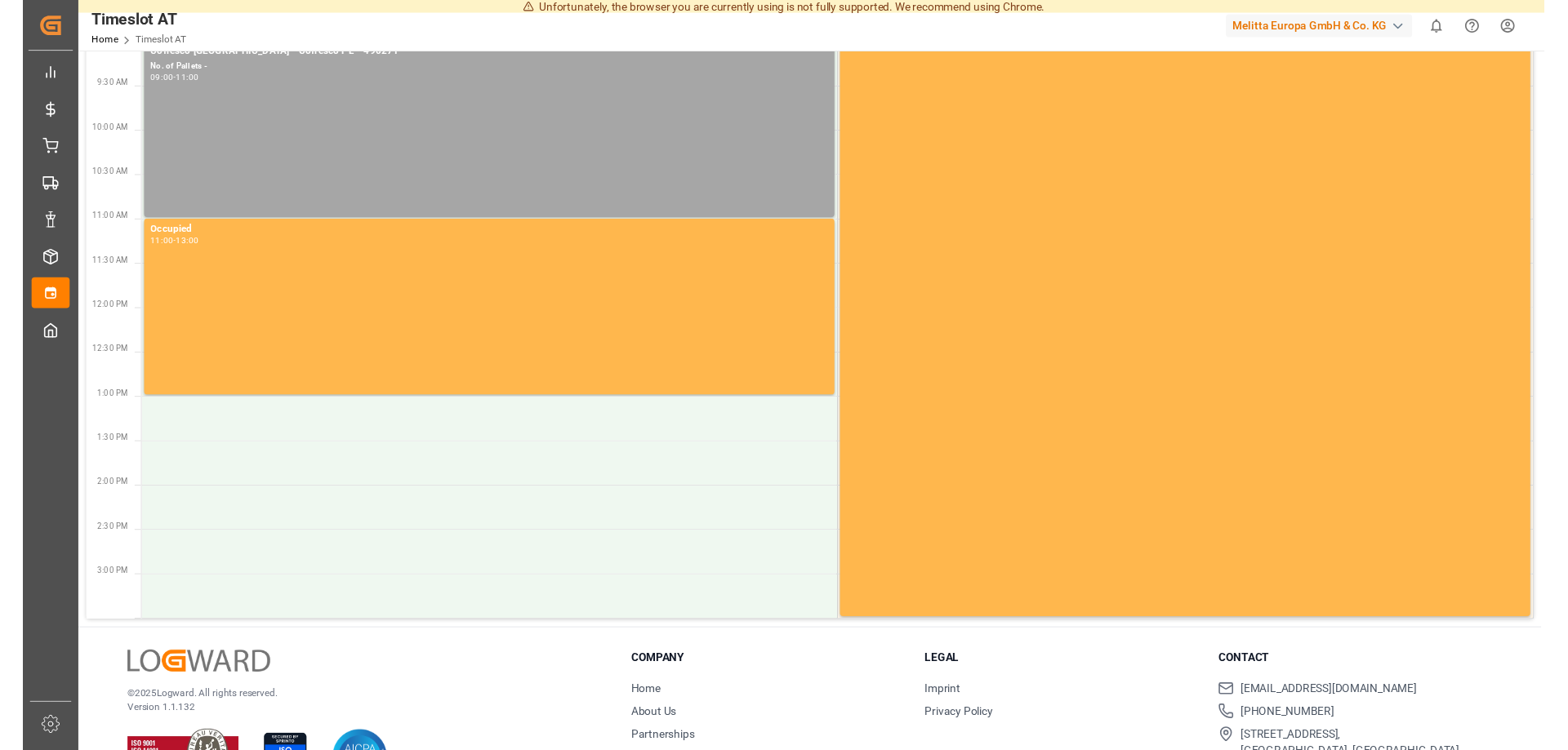
scroll to position [371, 0]
